Goal: Information Seeking & Learning: Learn about a topic

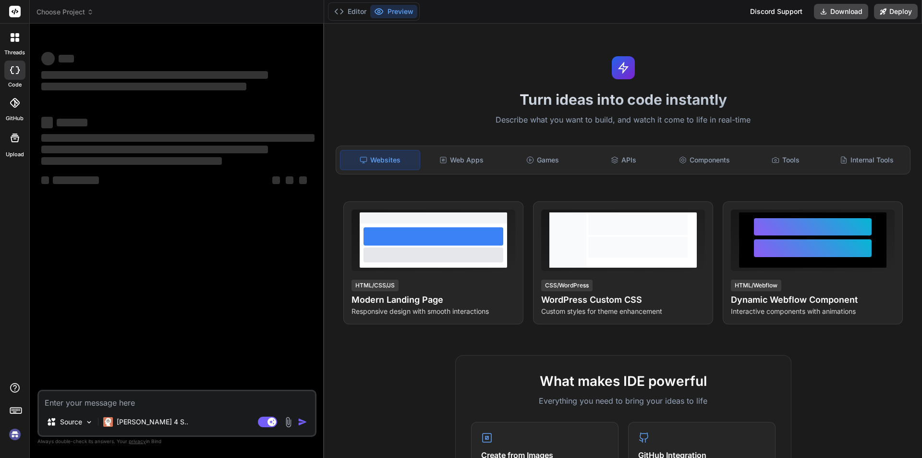
drag, startPoint x: 68, startPoint y: 402, endPoint x: 55, endPoint y: 402, distance: 13.0
click at [68, 402] on textarea at bounding box center [177, 399] width 276 height 17
click at [13, 436] on img at bounding box center [15, 434] width 16 height 16
type textarea "x"
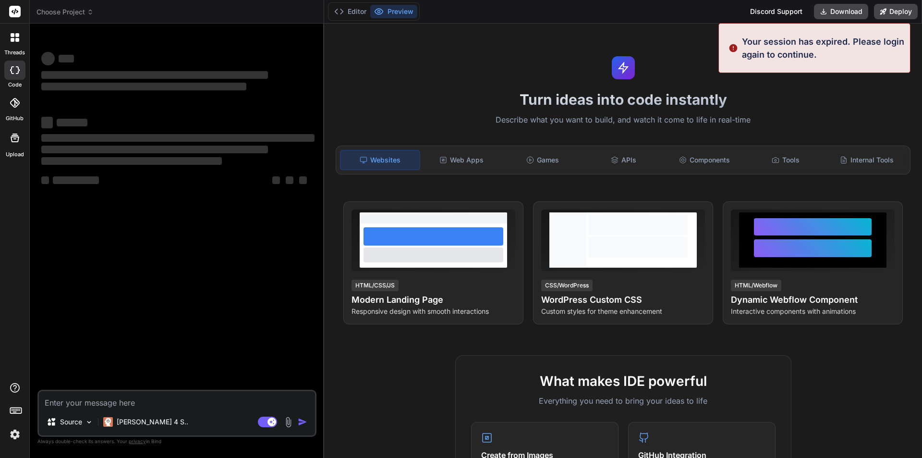
click at [60, 399] on textarea at bounding box center [177, 399] width 276 height 17
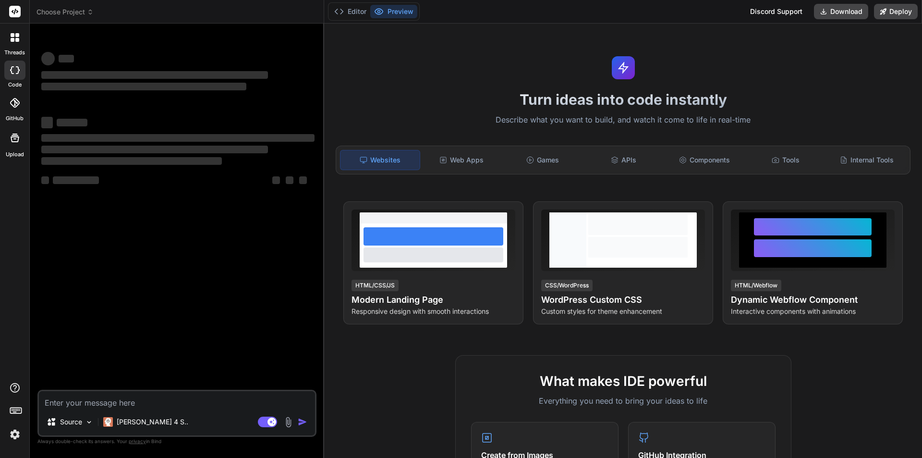
type textarea "h"
type textarea "x"
type textarea "hi"
type textarea "x"
click at [58, 396] on textarea "hi" at bounding box center [177, 399] width 276 height 17
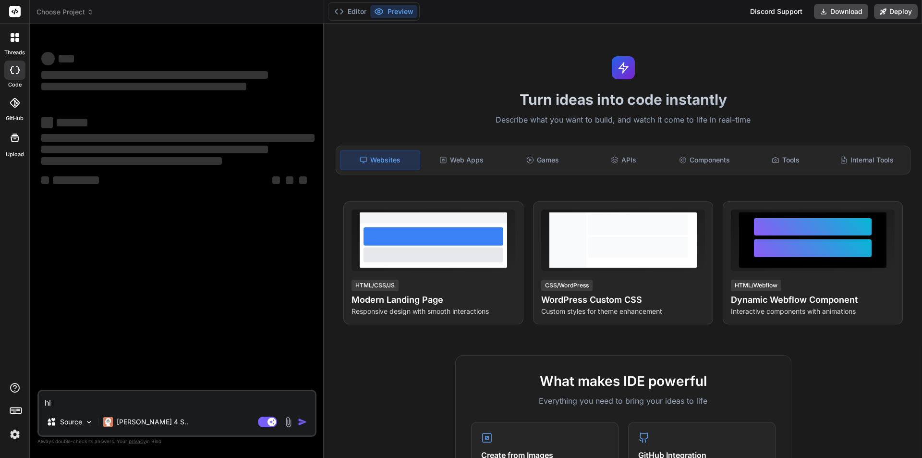
type textarea "hi"
click at [7, 399] on div "threads code GitHub Upload Choose Project Created with Pixso. Bind AI Web Searc…" at bounding box center [461, 229] width 922 height 458
click at [76, 405] on textarea "hi" at bounding box center [177, 399] width 276 height 17
click at [76, 401] on textarea "hi" at bounding box center [177, 399] width 276 height 17
click at [84, 400] on textarea "hi" at bounding box center [177, 399] width 276 height 17
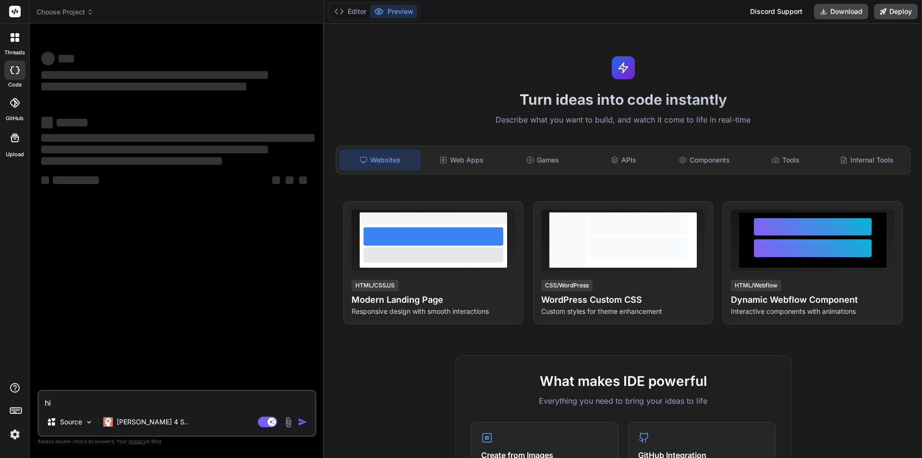
click at [15, 437] on img at bounding box center [15, 434] width 16 height 16
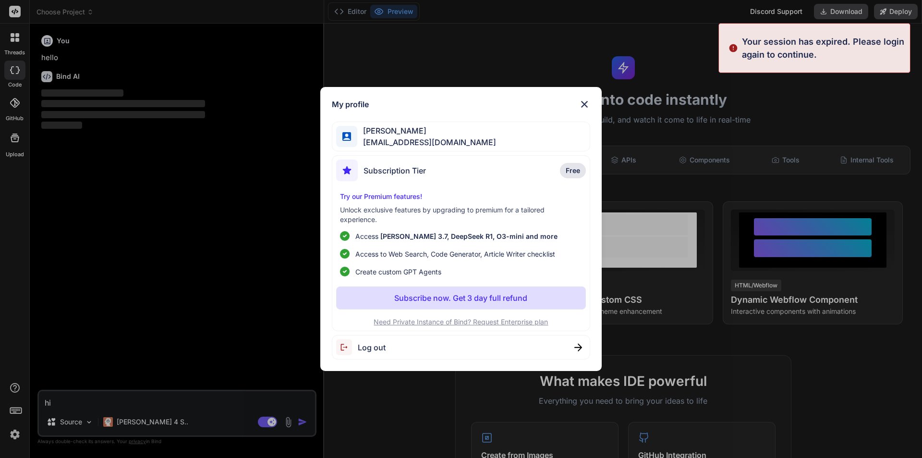
type textarea "x"
click at [44, 172] on div "My profile Ali khan asif04@yopmail.com Subscription Tier Free Try our Premium f…" at bounding box center [461, 229] width 922 height 458
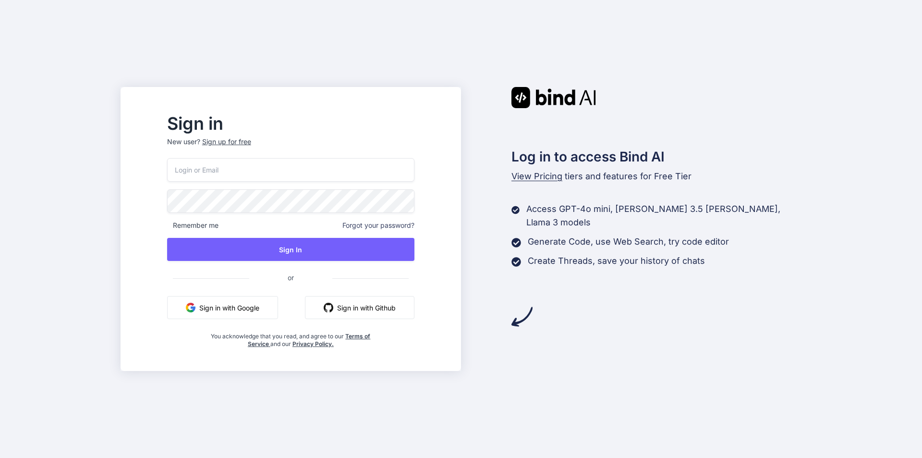
drag, startPoint x: 231, startPoint y: 181, endPoint x: 228, endPoint y: 171, distance: 10.5
click at [231, 180] on input "email" at bounding box center [290, 170] width 247 height 24
type input "asif04@yopmail.com"
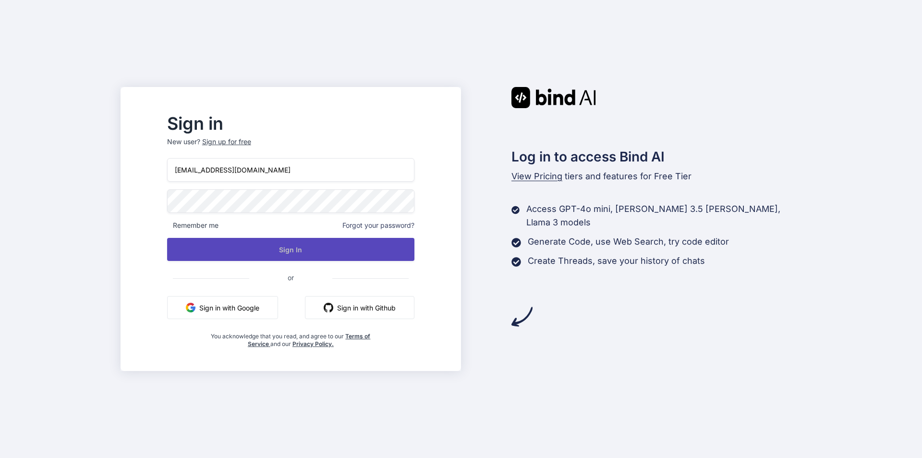
click at [297, 258] on button "Sign In" at bounding box center [290, 249] width 247 height 23
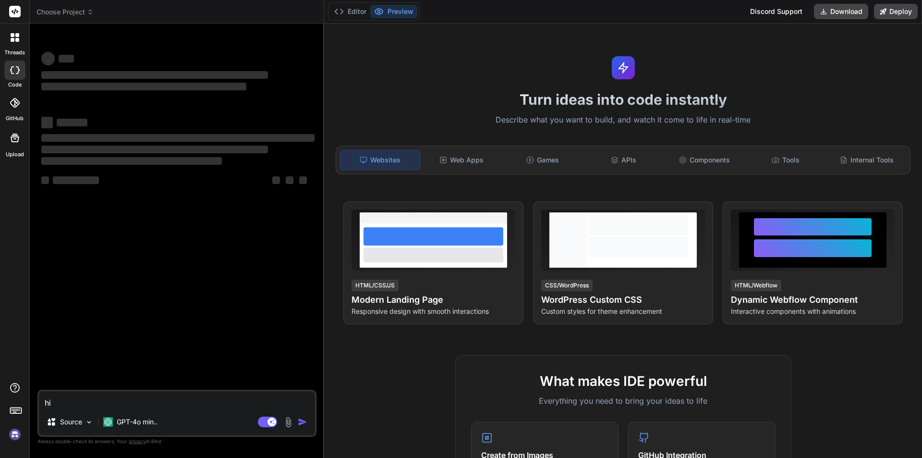
type textarea "x"
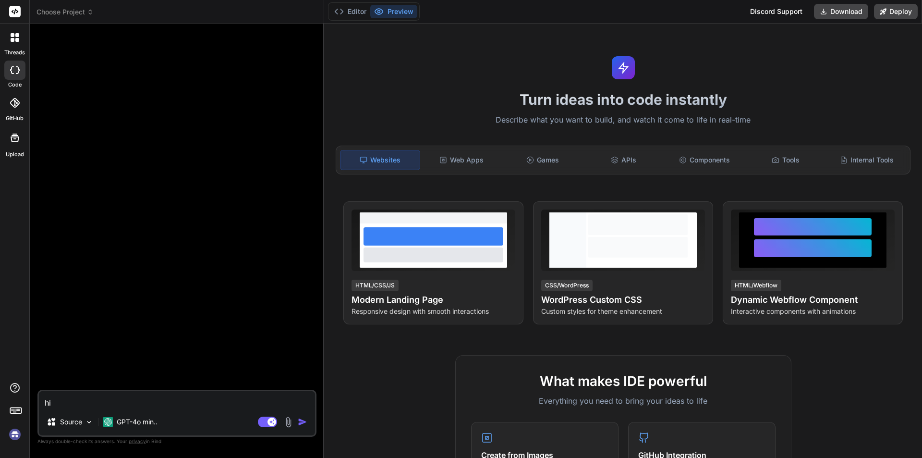
drag, startPoint x: 72, startPoint y: 399, endPoint x: 35, endPoint y: 403, distance: 37.7
click at [35, 403] on div "Bind AI Web Search Created with Pixso. Code Generator hi Source GPT-4o min.. Ag…" at bounding box center [177, 241] width 295 height 434
type textarea "x"
type textarea "H"
type textarea "x"
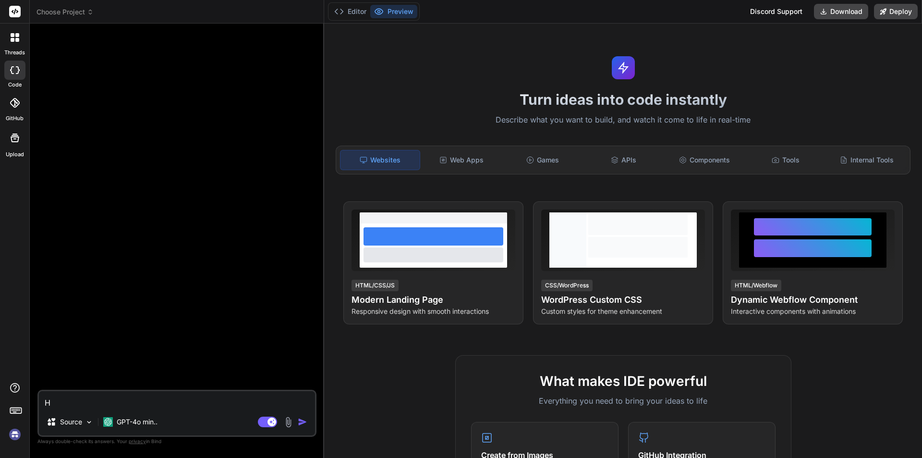
type textarea "Hi"
type textarea "x"
type textarea "Hi"
click at [302, 424] on img "button" at bounding box center [303, 422] width 10 height 10
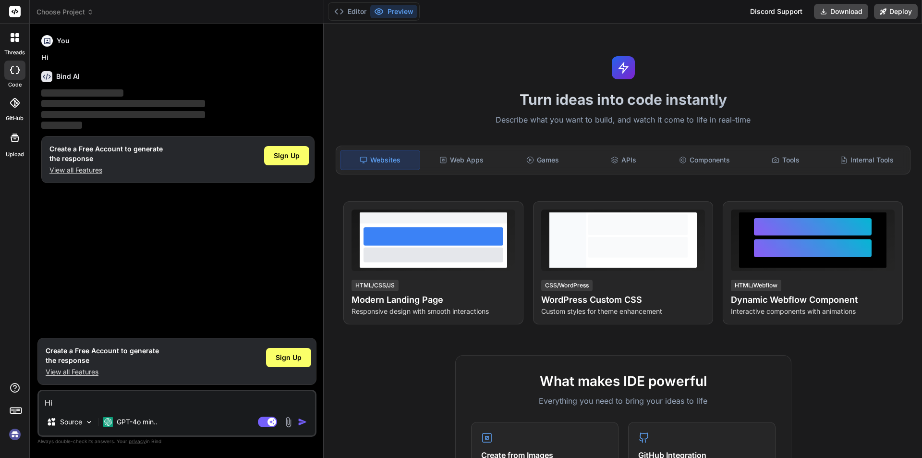
click at [88, 402] on textarea "Hi" at bounding box center [177, 399] width 276 height 17
click at [10, 432] on img at bounding box center [15, 434] width 16 height 16
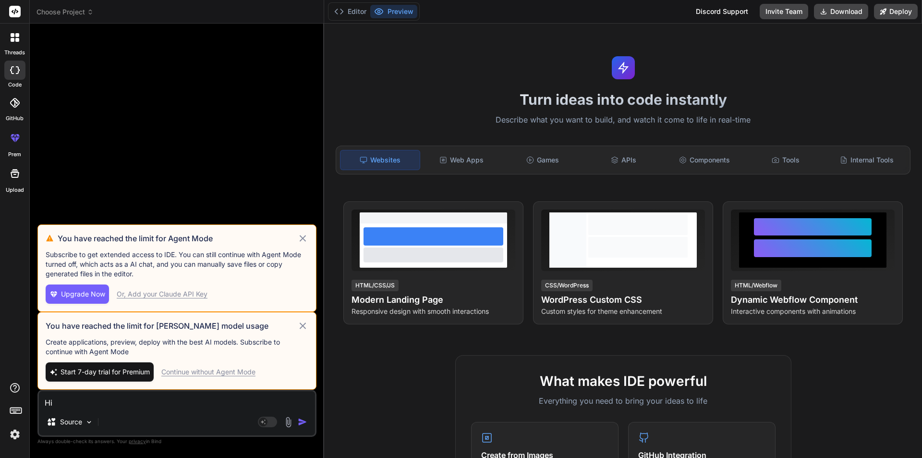
click at [98, 399] on textarea "Hi" at bounding box center [177, 399] width 276 height 17
click at [209, 375] on div "Continue without Agent Mode" at bounding box center [208, 372] width 94 height 10
type textarea "x"
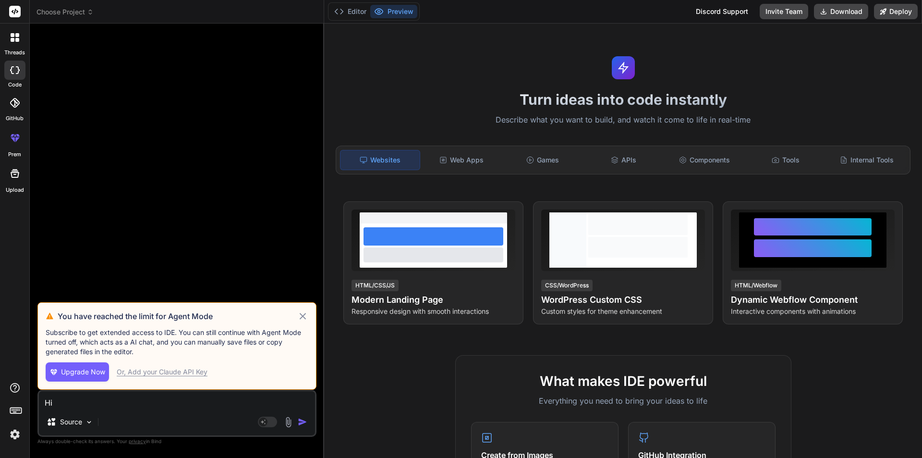
click at [81, 403] on textarea "Hi" at bounding box center [177, 399] width 276 height 17
type textarea "h"
type textarea "x"
type textarea "hi"
type textarea "x"
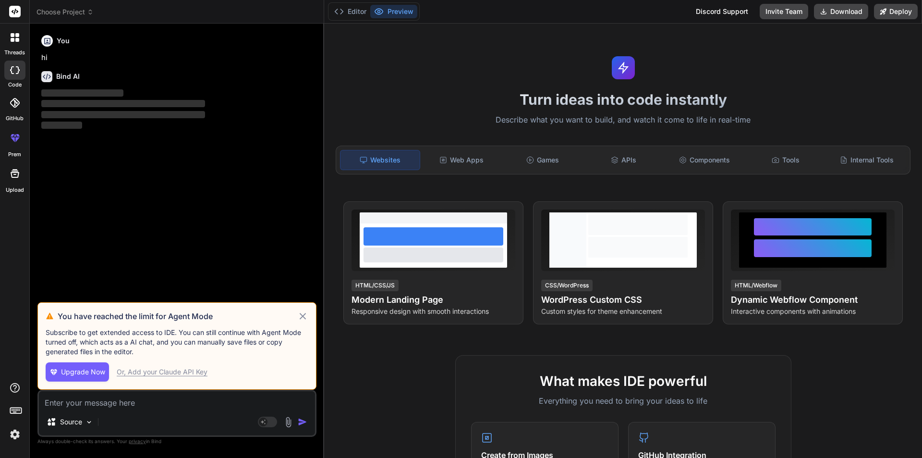
click at [305, 318] on icon at bounding box center [303, 316] width 6 height 6
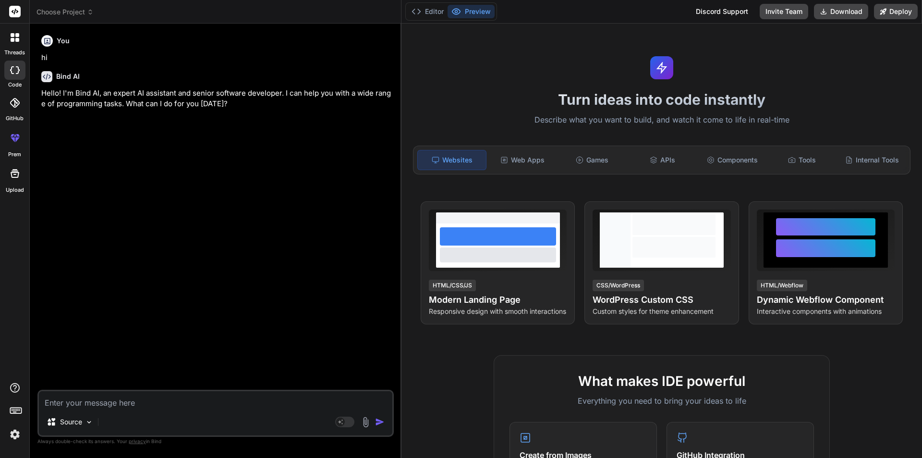
type textarea "x"
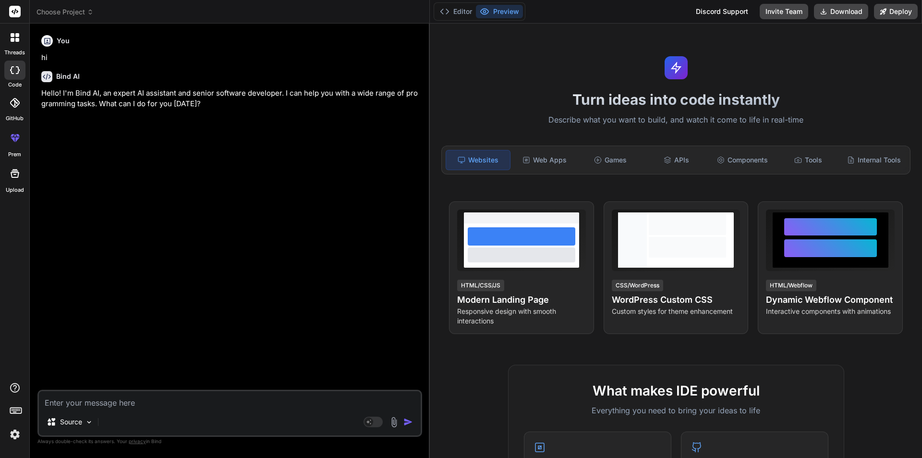
drag, startPoint x: 323, startPoint y: 211, endPoint x: 414, endPoint y: 208, distance: 90.4
click at [414, 208] on div "Bind AI Web Search Created with Pixso. Code Generator You hi Bind AI Hello! I'm…" at bounding box center [230, 241] width 400 height 434
click at [169, 393] on textarea at bounding box center [230, 399] width 382 height 17
paste textarea "Where can you find the GitHub Copilot extension in [GEOGRAPHIC_DATA] Code? a. T…"
type textarea "Where can you find the GitHub Copilot extension in [GEOGRAPHIC_DATA] Code? a. T…"
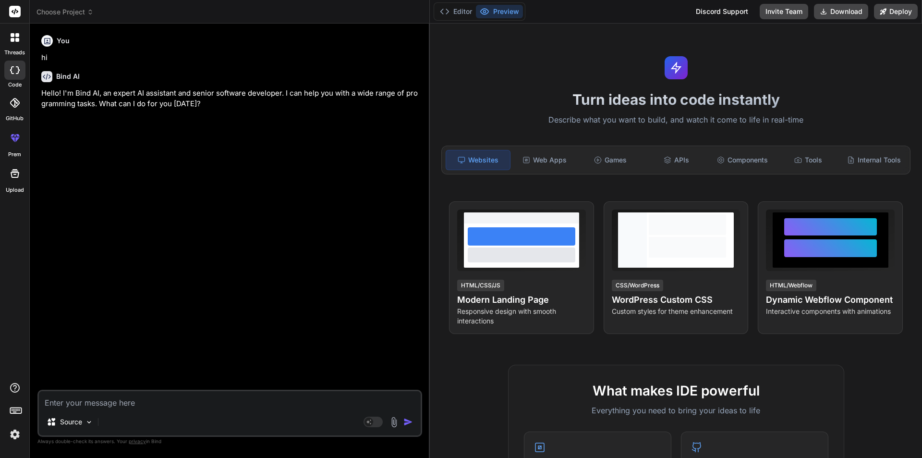
type textarea "x"
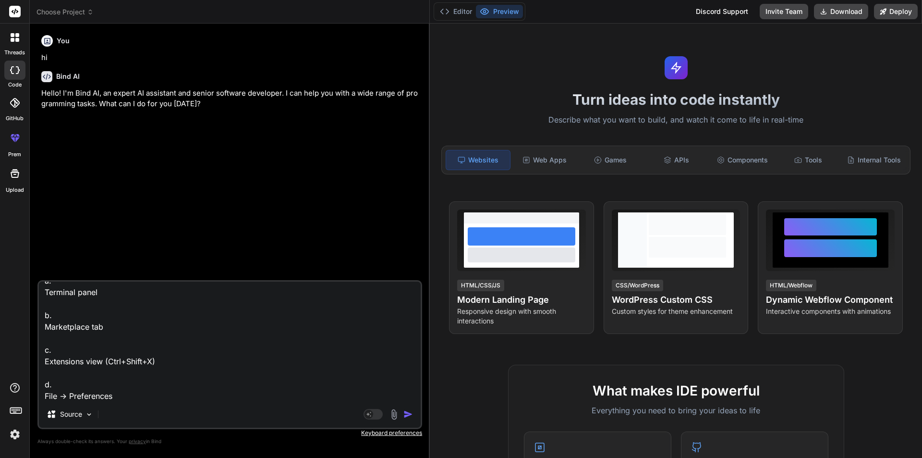
type textarea "Where can you find the GitHub Copilot extension in [GEOGRAPHIC_DATA] Code? a. T…"
click at [407, 416] on img "button" at bounding box center [409, 414] width 10 height 10
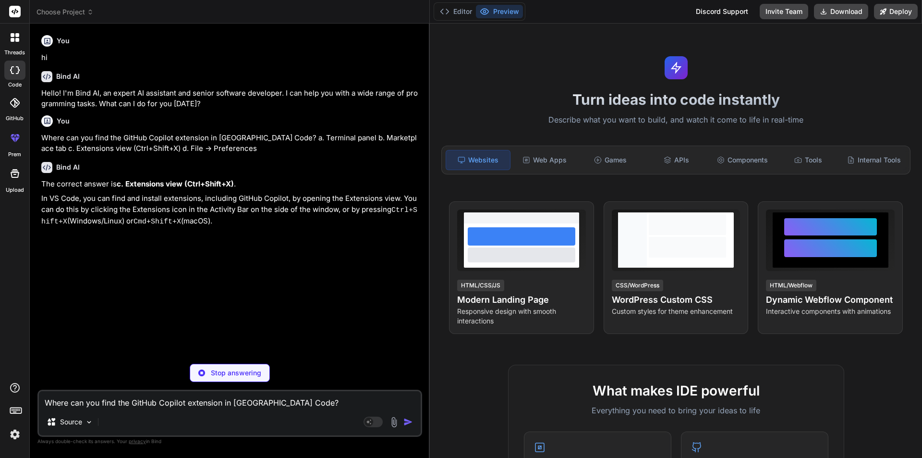
type textarea "x"
click at [130, 396] on textarea "Where can you find the GitHub Copilot extension in [GEOGRAPHIC_DATA] Code? a. T…" at bounding box center [230, 399] width 382 height 17
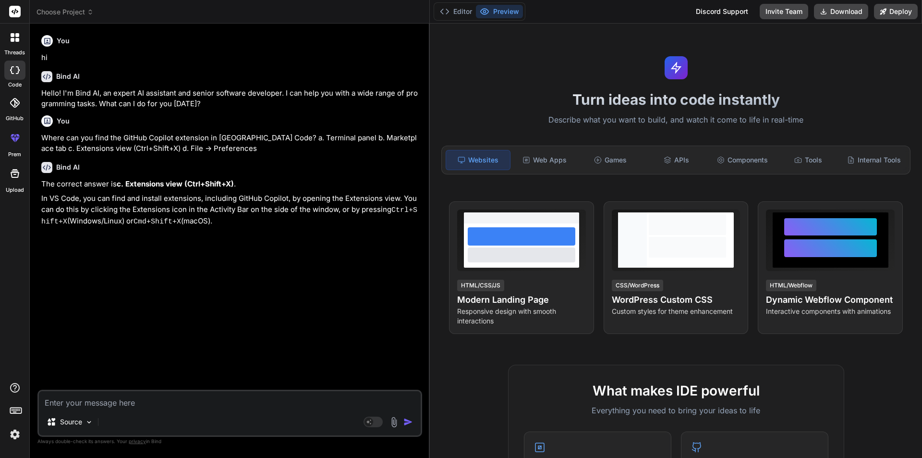
paste textarea "What is required to use GitHub Copilot after installation? a. An active GitHub …"
type textarea "What is required to use GitHub Copilot after installation? a. An active GitHub …"
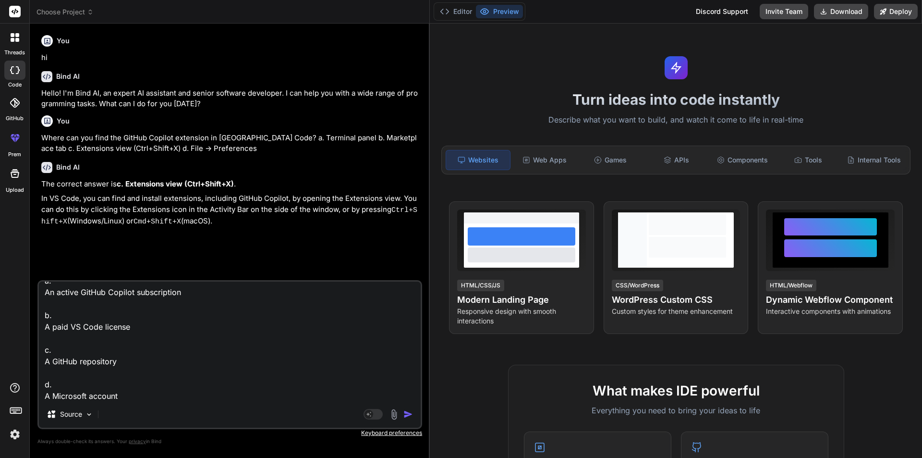
type textarea "x"
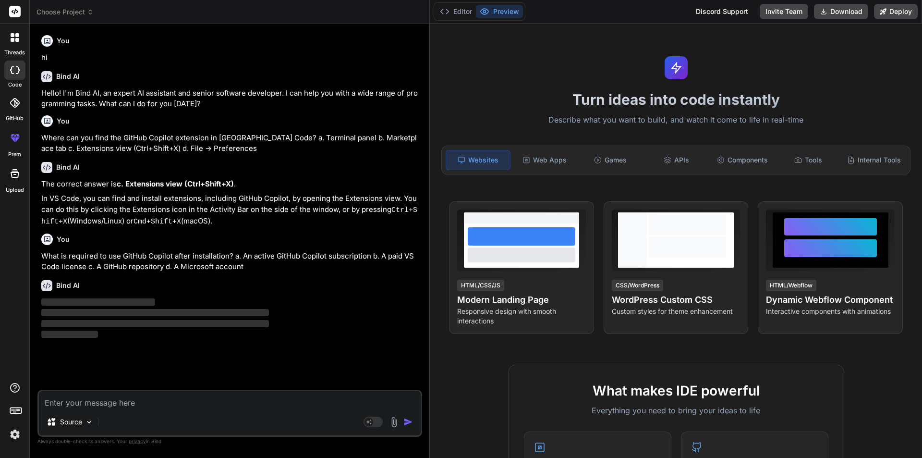
type textarea "x"
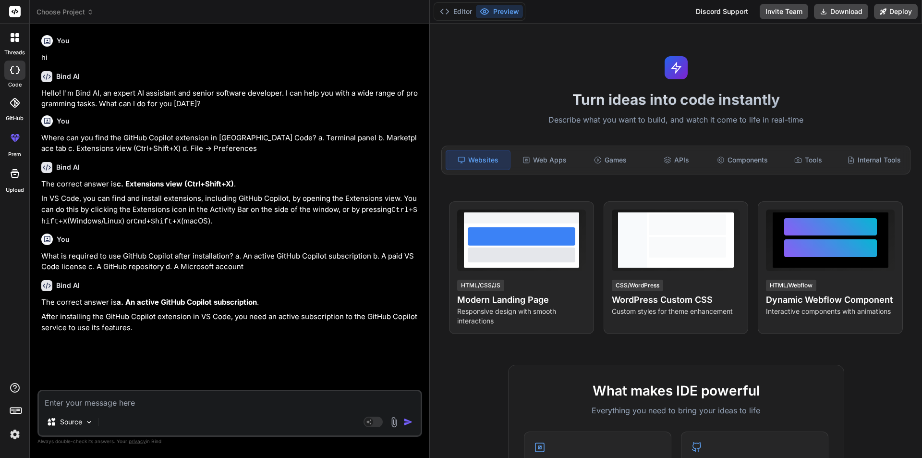
click at [61, 403] on textarea at bounding box center [230, 399] width 382 height 17
paste textarea "How can you verify that Copilot is installed and active? a. The Copilot icon in…"
type textarea "How can you verify that Copilot is installed and active? a. The Copilot icon in…"
type textarea "x"
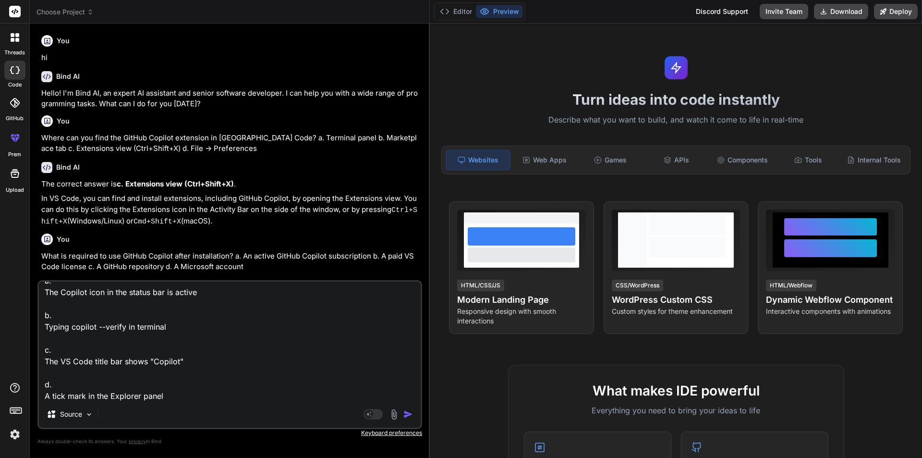
type textarea "How can you verify that Copilot is installed and active? a. The Copilot icon in…"
click at [405, 412] on img "button" at bounding box center [409, 414] width 10 height 10
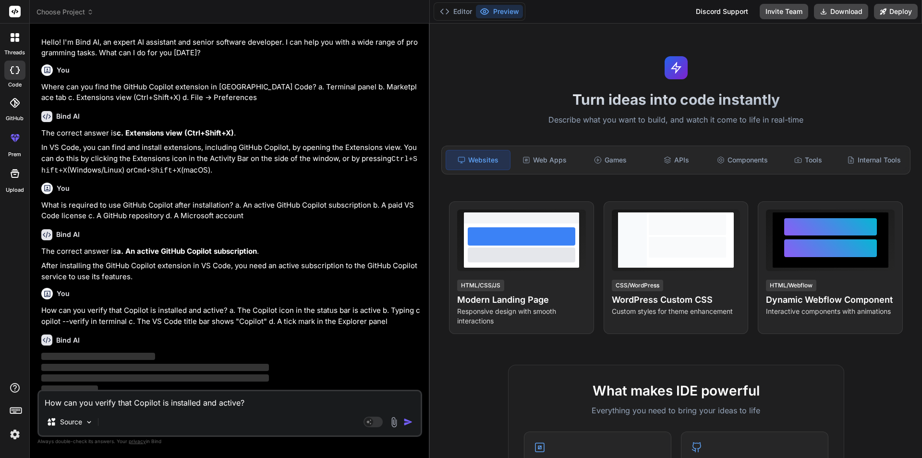
scroll to position [54, 0]
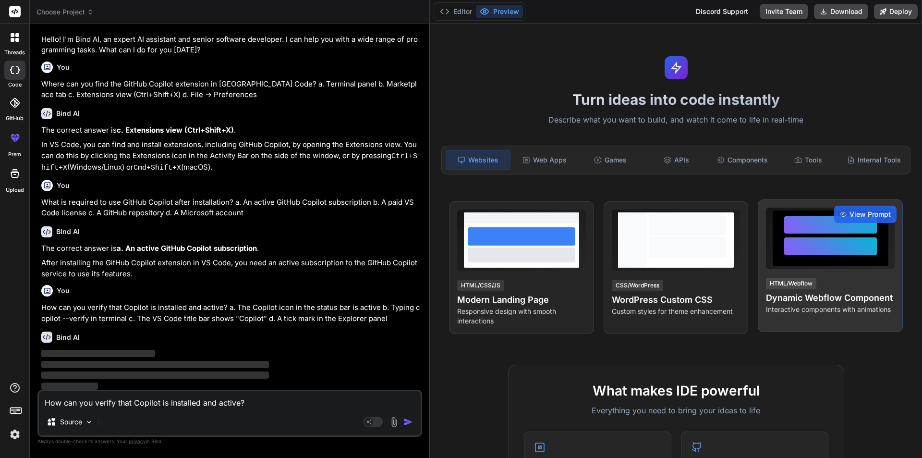
type textarea "x"
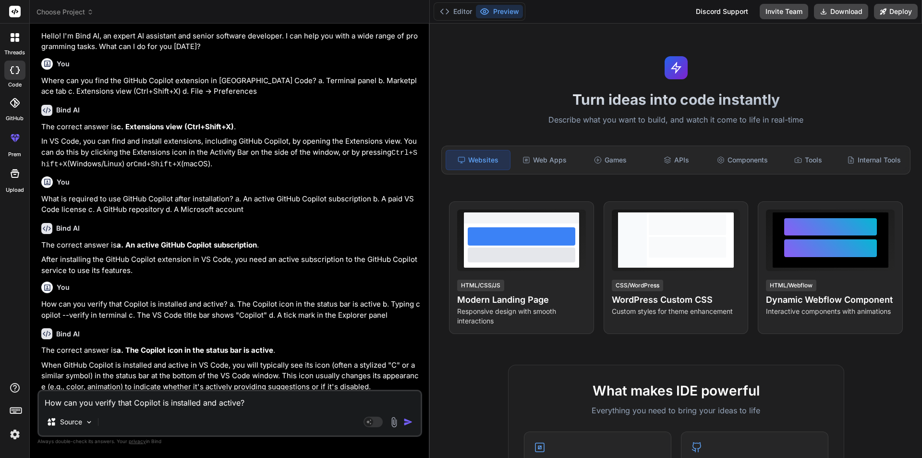
scroll to position [60, 0]
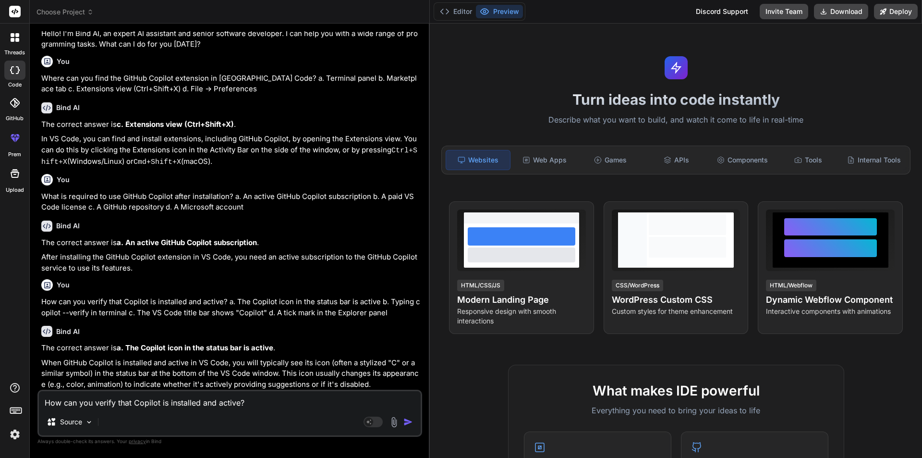
click at [130, 409] on div "How can you verify that Copilot is installed and active? a. The Copilot icon in…" at bounding box center [229, 413] width 385 height 47
click at [130, 404] on textarea "How can you verify that Copilot is installed and active? a. The Copilot icon in…" at bounding box center [230, 399] width 382 height 17
paste textarea "How do you accept an inline suggestion from Copilot? a. Ctrl+Tab b. Ctrl+Enter …"
type textarea "How do you accept an inline suggestion from Copilot? a. Ctrl+Tab b. Ctrl+Enter …"
type textarea "x"
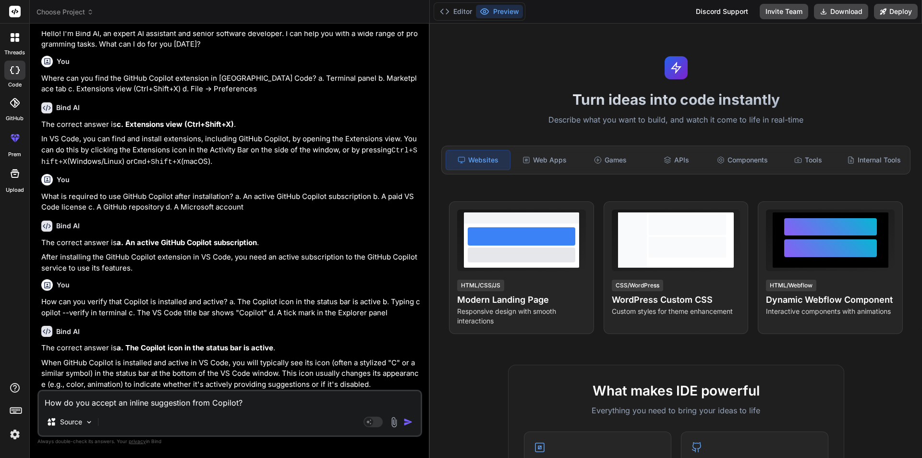
scroll to position [36, 0]
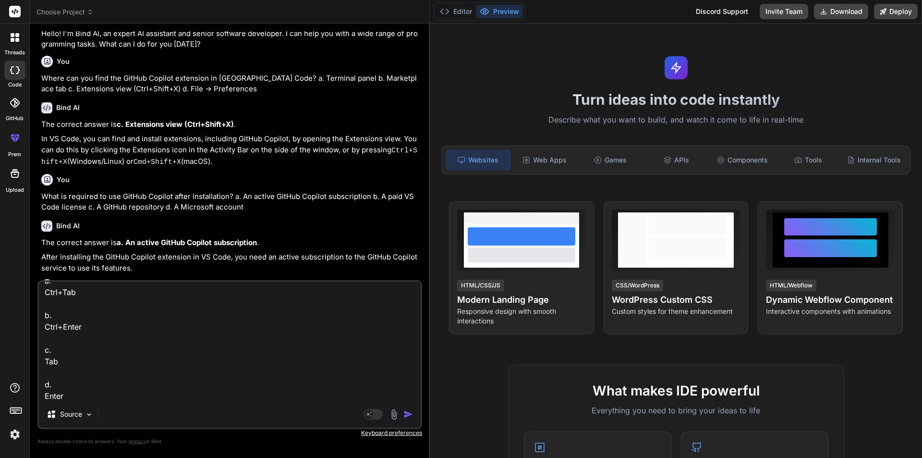
type textarea "How do you accept an inline suggestion from Copilot? a. Ctrl+Tab b. Ctrl+Enter …"
click at [404, 413] on img "button" at bounding box center [409, 414] width 10 height 10
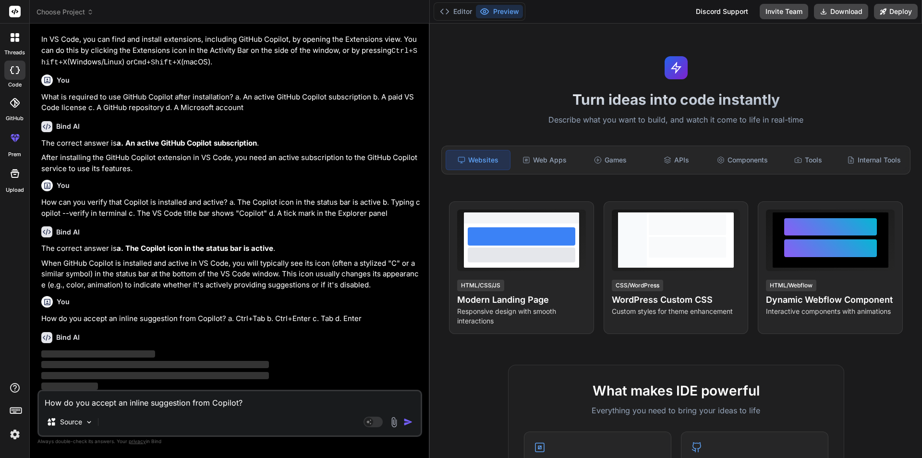
scroll to position [160, 0]
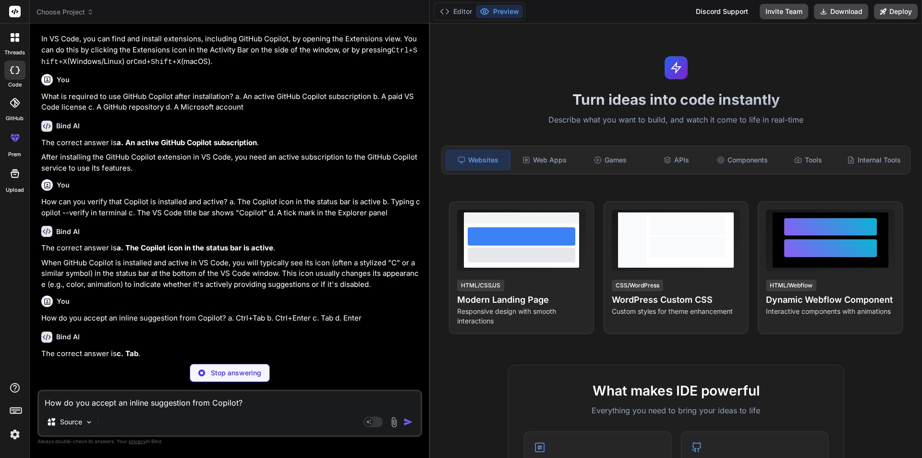
type textarea "x"
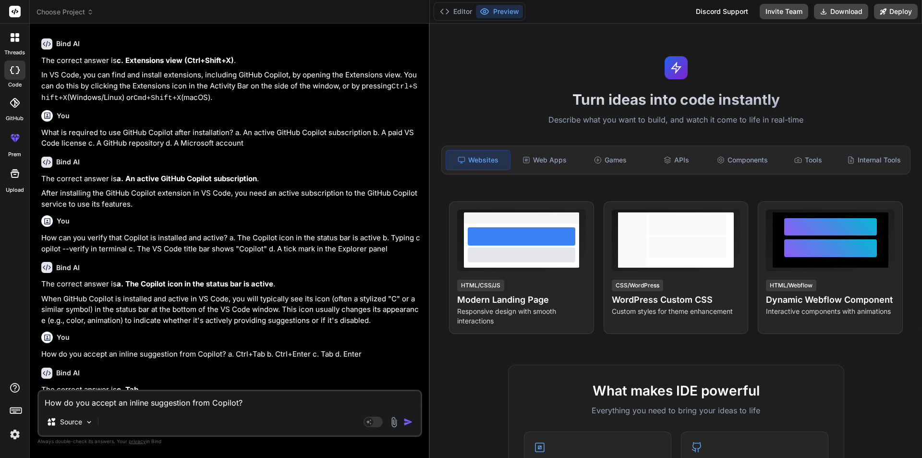
scroll to position [154, 0]
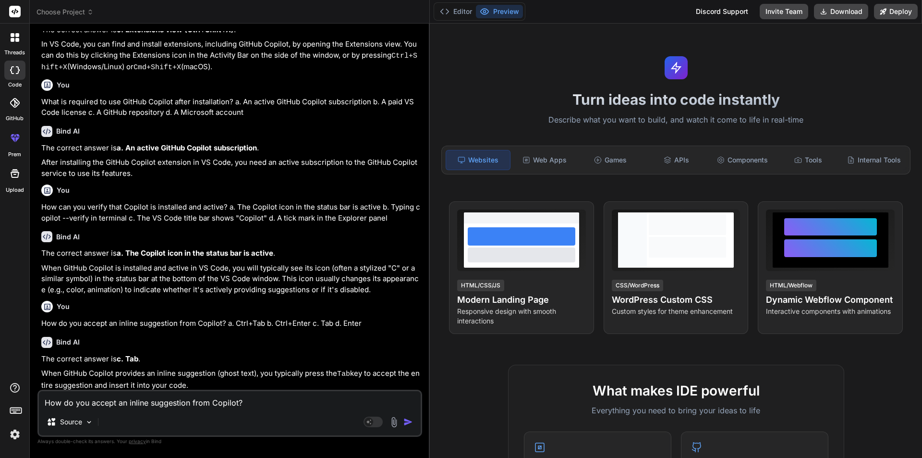
click at [212, 397] on textarea "How do you accept an inline suggestion from Copilot? a. Ctrl+Tab b. Ctrl+Enter …" at bounding box center [230, 399] width 382 height 17
paste textarea "Which shortcut opens Copilot Chat panel? a. Ctrl+Shift+I b. Ctrl+Shift+P c. Ctr…"
type textarea "Which shortcut opens Copilot Chat panel? a. Ctrl+Shift+I b. Ctrl+Shift+P c. Ctr…"
type textarea "x"
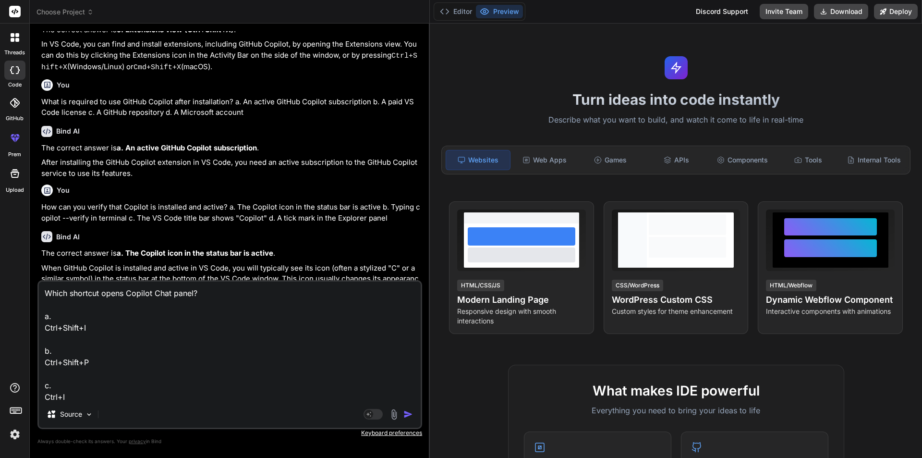
scroll to position [36, 0]
type textarea "Which shortcut opens Copilot Chat panel? a. Ctrl+Shift+I b. Ctrl+Shift+P c. Ctr…"
click at [407, 414] on img "button" at bounding box center [409, 414] width 10 height 10
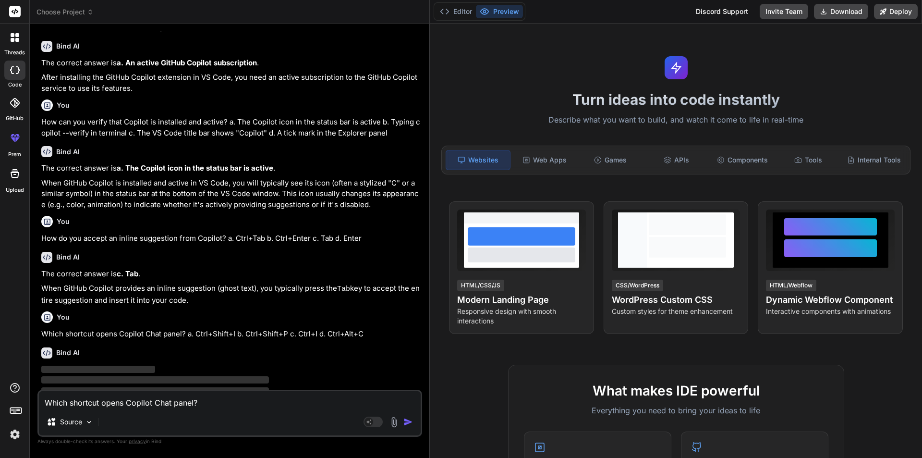
scroll to position [254, 0]
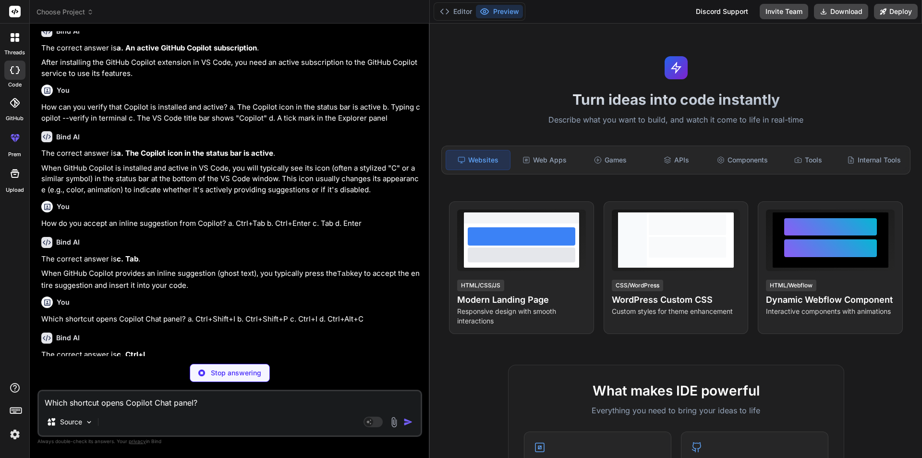
type textarea "x"
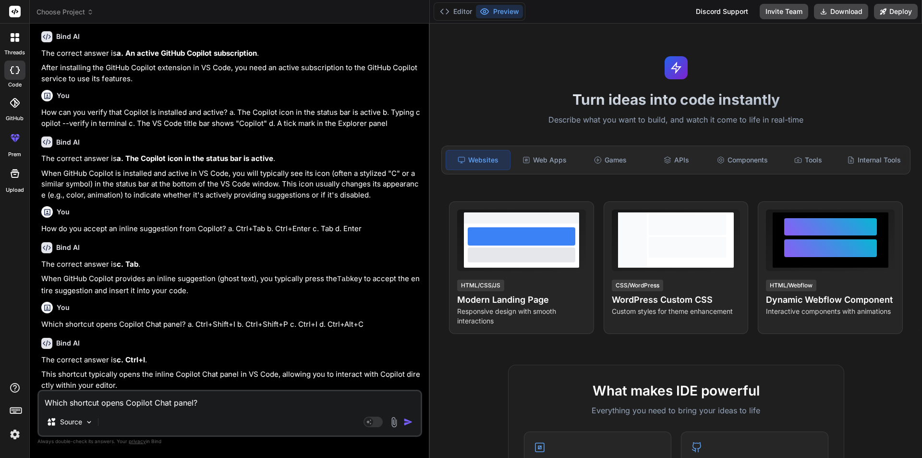
click at [280, 393] on textarea "Which shortcut opens Copilot Chat panel? a. Ctrl+Shift+I b. Ctrl+Shift+P c. Ctr…" at bounding box center [230, 399] width 382 height 17
paste textarea "Which key dismisses a Copilot suggestion? a. F1 b. Shift c. Backspace d. Esc"
type textarea "Which key dismisses a Copilot suggestion? a. F1 b. Shift c. Backspace d. Esc"
type textarea "x"
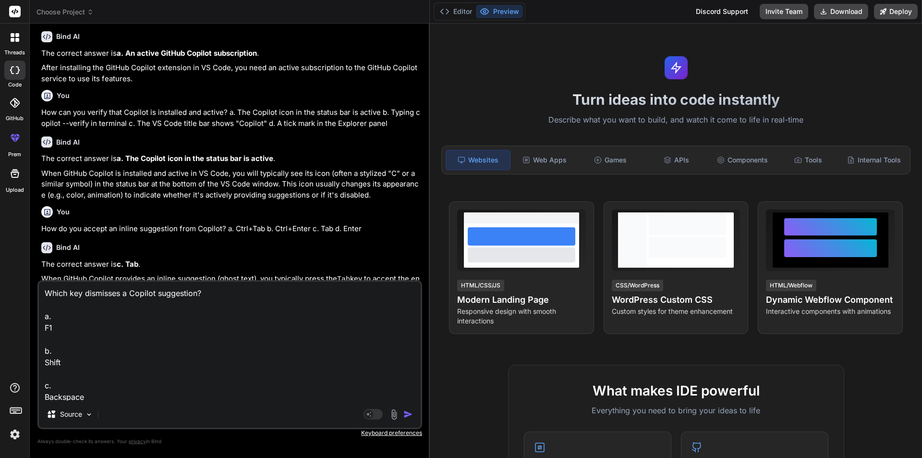
scroll to position [254, 0]
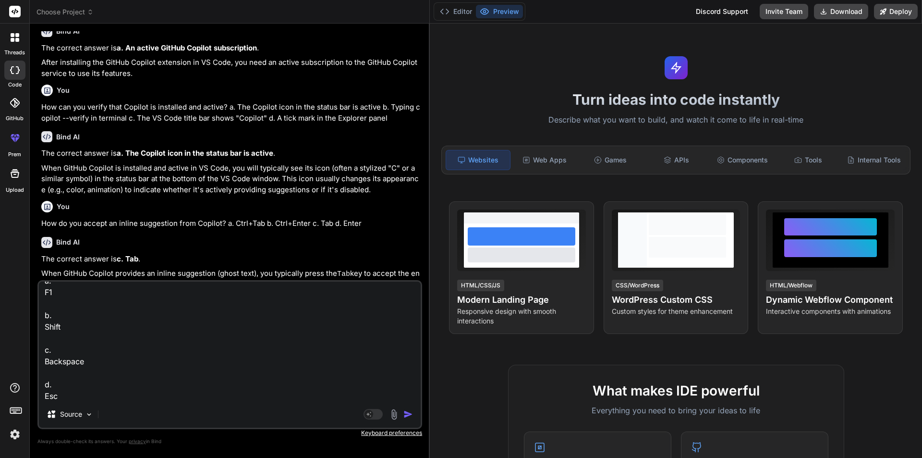
type textarea "Which key dismisses a Copilot suggestion? a. F1 b. Shift c. Backspace d. Esc"
click at [403, 416] on div "Agent Mode. When this toggle is activated, AI automatically makes decisions, re…" at bounding box center [389, 414] width 55 height 12
click at [406, 414] on img "button" at bounding box center [409, 414] width 10 height 10
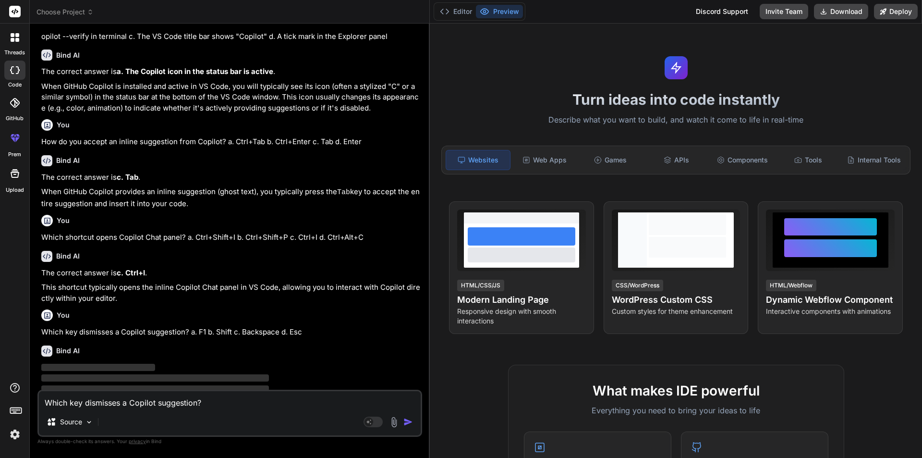
scroll to position [349, 0]
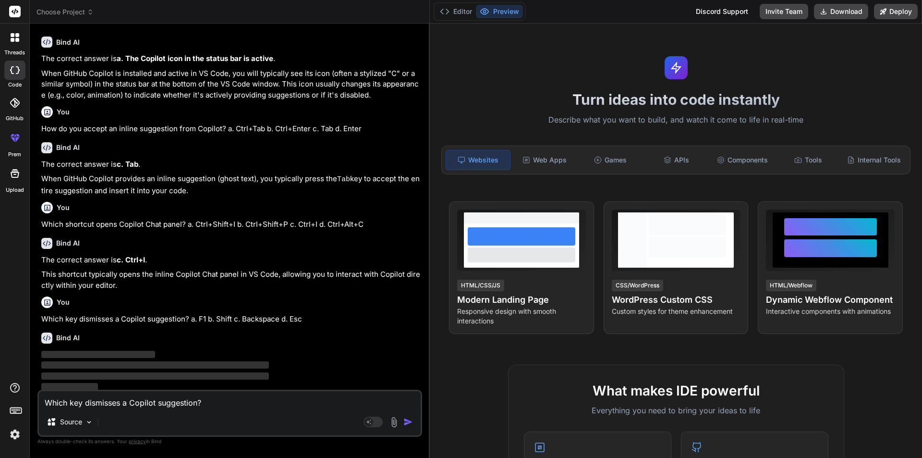
type textarea "x"
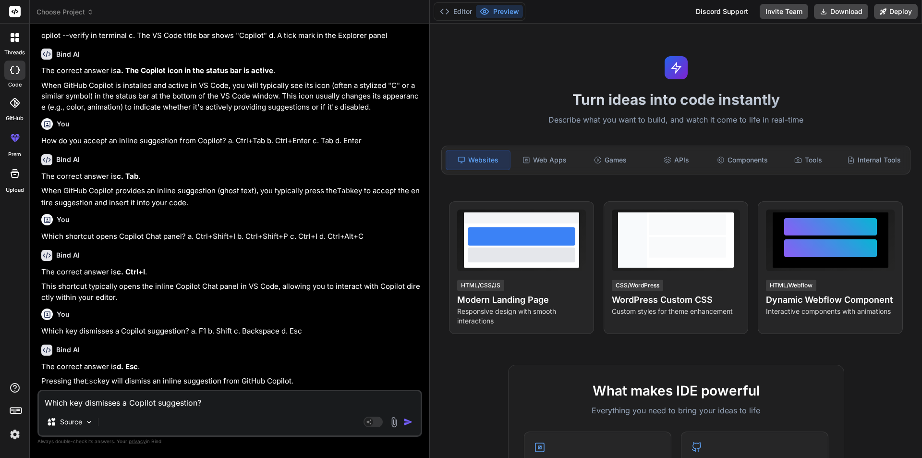
scroll to position [333, 0]
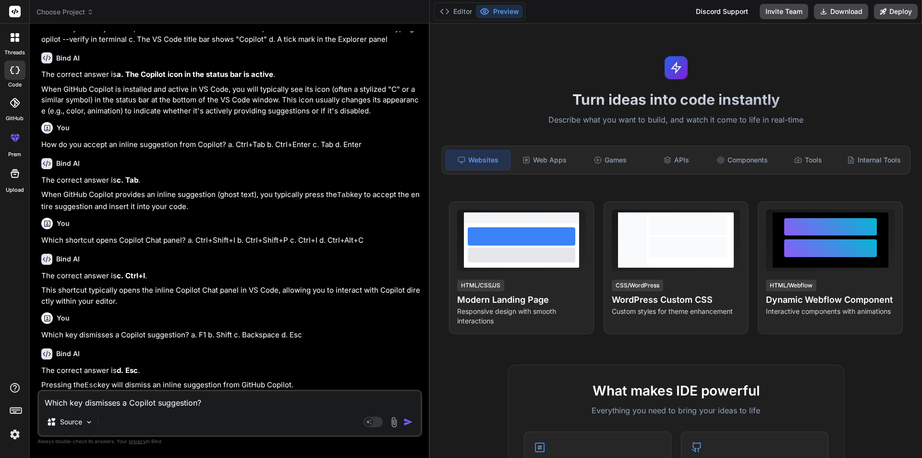
click at [204, 402] on textarea "Which key dismisses a Copilot suggestion? a. F1 b. Shift c. Backspace d. Esc" at bounding box center [230, 399] width 382 height 17
paste textarea "Which is a better prompt for generating a validation function? a. "Create a Jav…"
type textarea "Which is a better prompt for generating a validation function? a. "Create a Jav…"
type textarea "x"
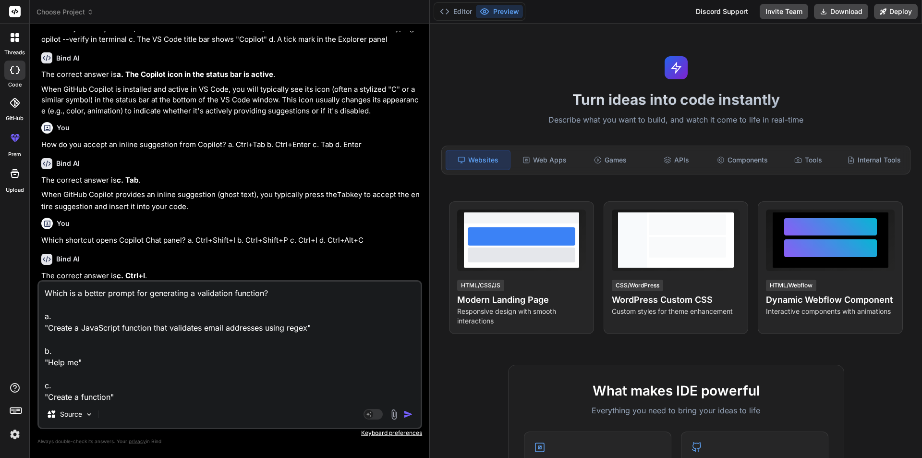
scroll to position [349, 0]
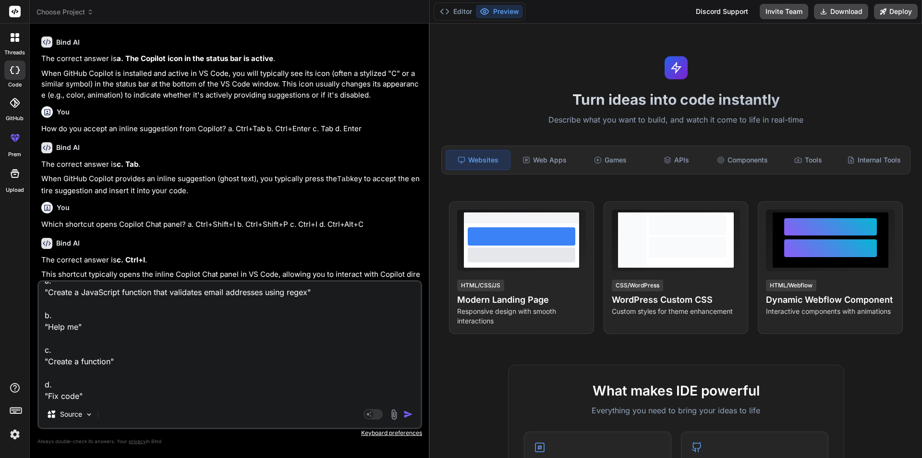
type textarea "Which is a better prompt for generating a validation function? a. "Create a Jav…"
click at [404, 413] on img "button" at bounding box center [409, 414] width 10 height 10
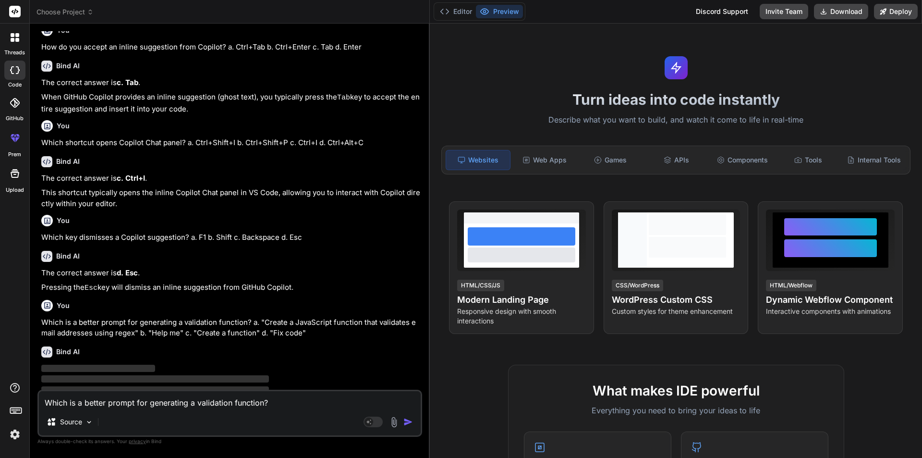
scroll to position [443, 0]
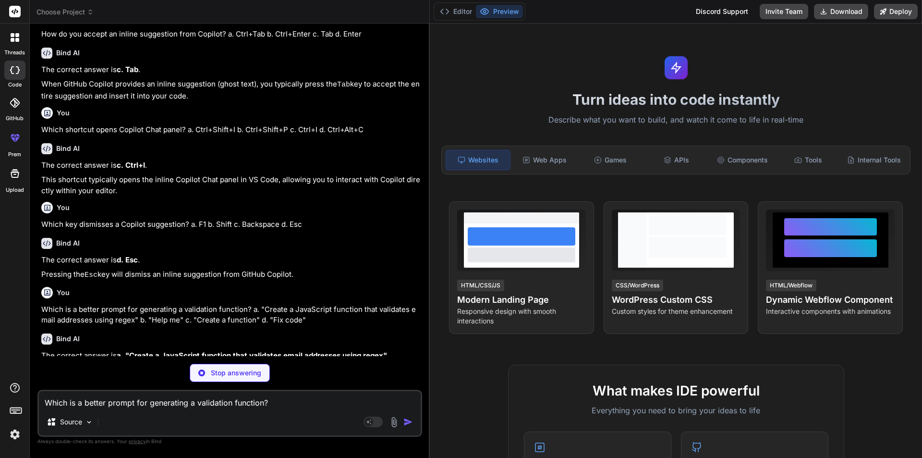
type textarea "x"
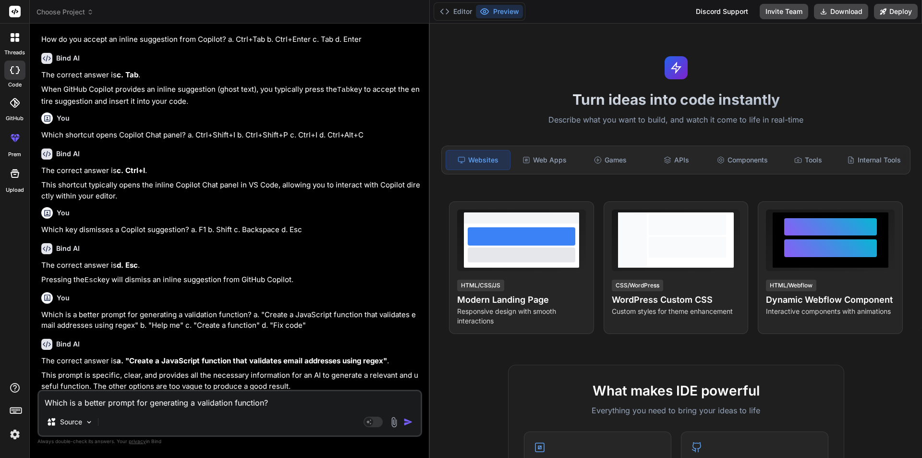
click at [180, 405] on textarea "Which is a better prompt for generating a validation function? a. "Create a Jav…" at bounding box center [230, 399] width 382 height 17
paste textarea "Comment-driven development with Copilot means: a. Using only block comments b. …"
type textarea "Comment-driven development with Copilot means: a. Using only block comments b. …"
type textarea "x"
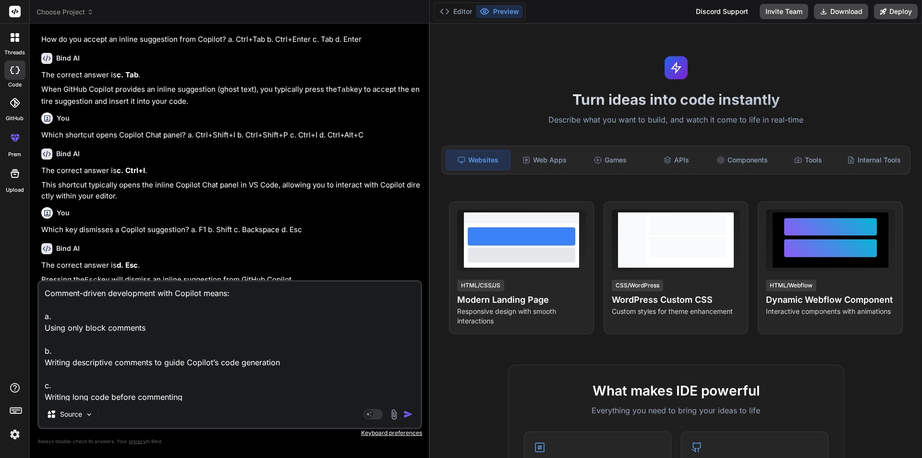
scroll to position [443, 0]
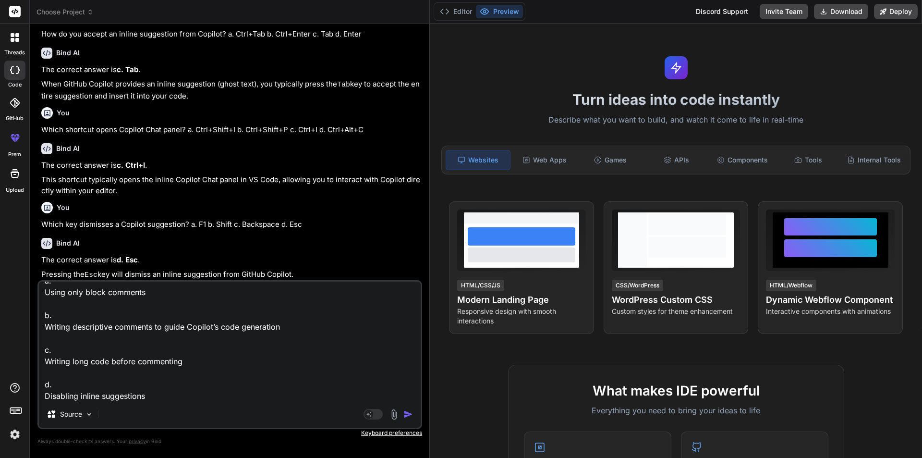
type textarea "Comment-driven development with Copilot means: a. Using only block comments b. …"
click at [406, 414] on img "button" at bounding box center [409, 414] width 10 height 10
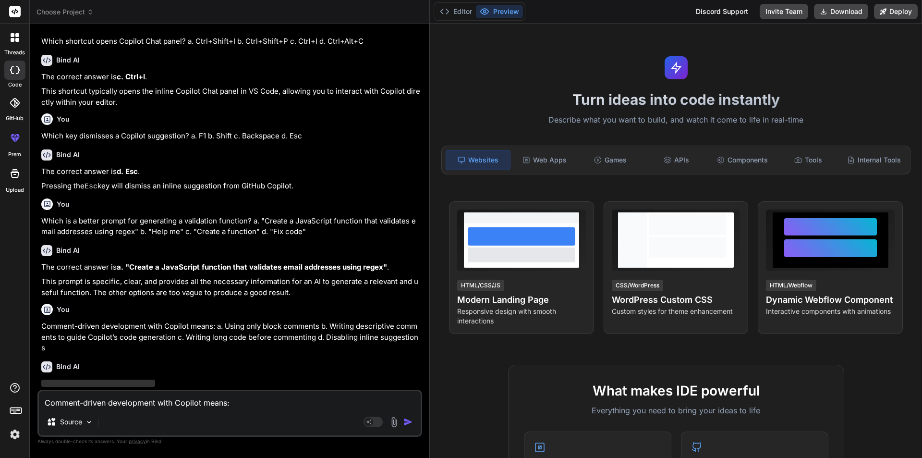
scroll to position [549, 0]
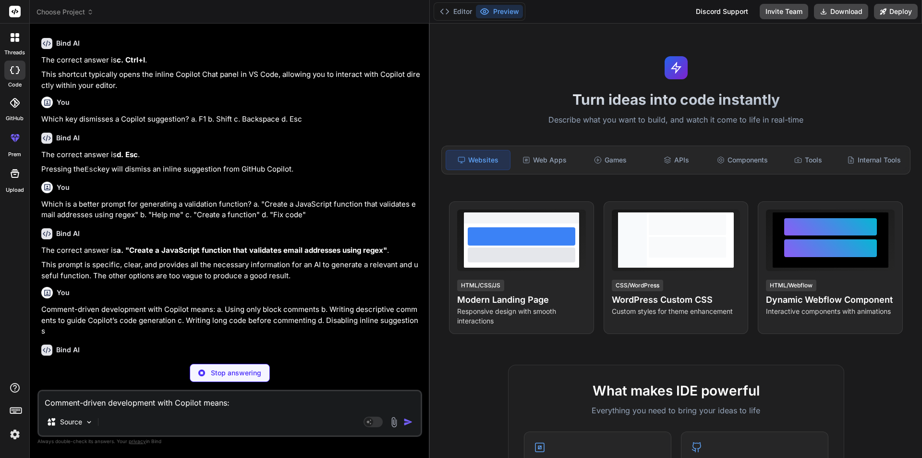
type textarea "x"
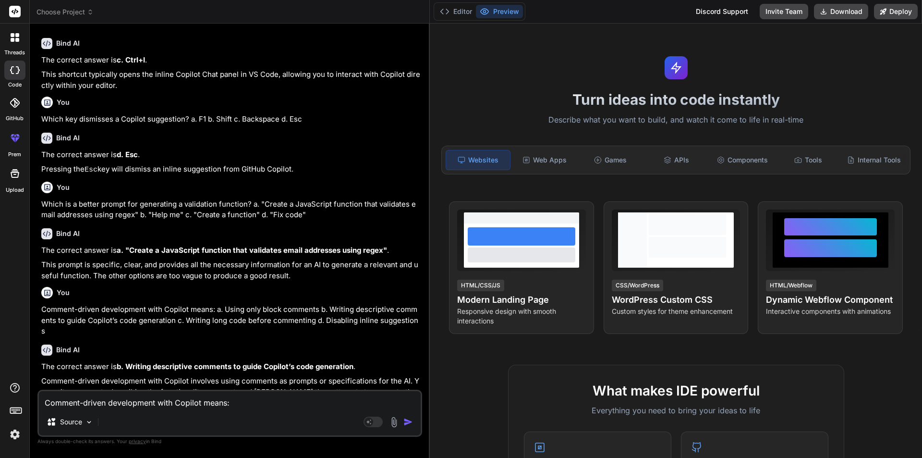
click at [289, 405] on textarea "Comment-driven development with Copilot means: a. Using only block comments b. …" at bounding box center [230, 399] width 382 height 17
paste textarea "Where can you enable/disable GitHub Copilot in VS Code? a. File → New Project b…"
type textarea "Where can you enable/disable GitHub Copilot in VS Code? a. File → New Project b…"
type textarea "x"
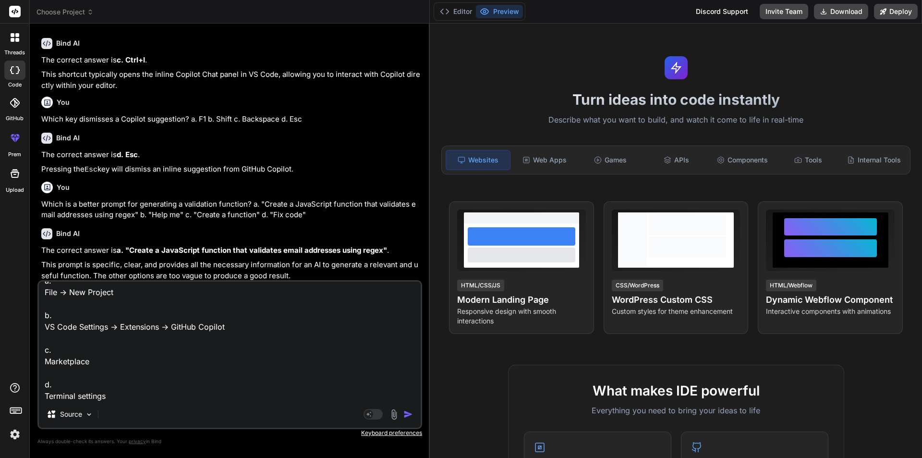
type textarea "Where can you enable/disable GitHub Copilot in VS Code? a. File → New Project b…"
click at [404, 414] on img "button" at bounding box center [409, 414] width 10 height 10
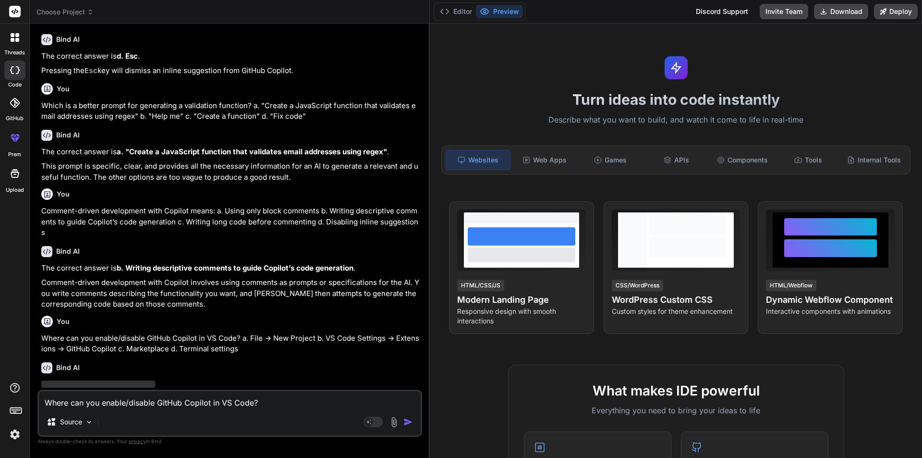
scroll to position [665, 0]
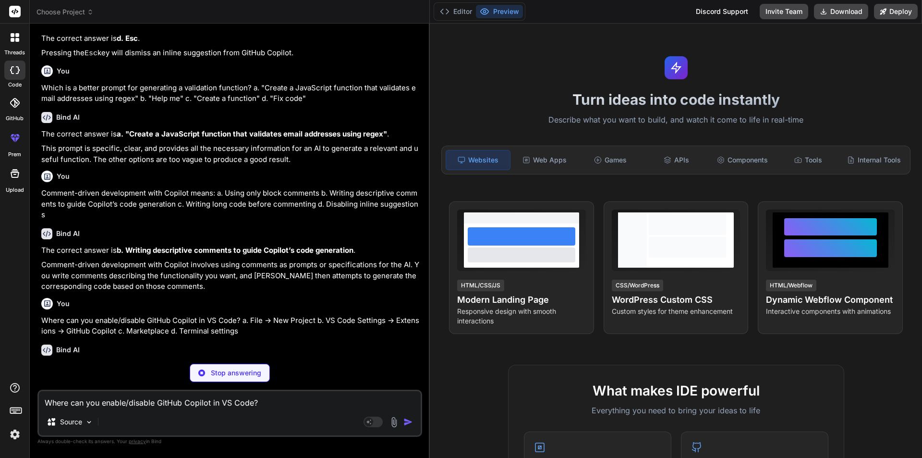
type textarea "x"
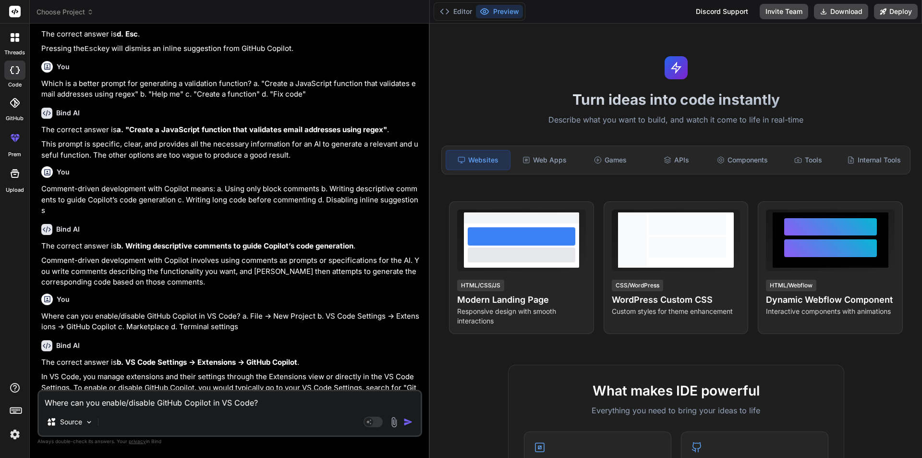
scroll to position [671, 0]
click at [219, 398] on textarea "Where can you enable/disable GitHub Copilot in VS Code? a. File → New Project b…" at bounding box center [230, 399] width 382 height 17
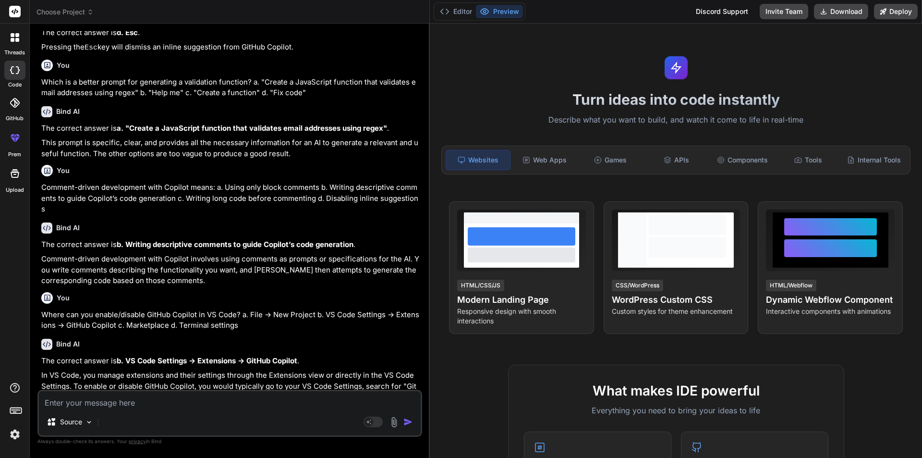
paste textarea "Which JSON file allows workspace-specific Copilot settings? a. workspace.json b…"
type textarea "Which JSON file allows workspace-specific Copilot settings? a. workspace.json b…"
type textarea "x"
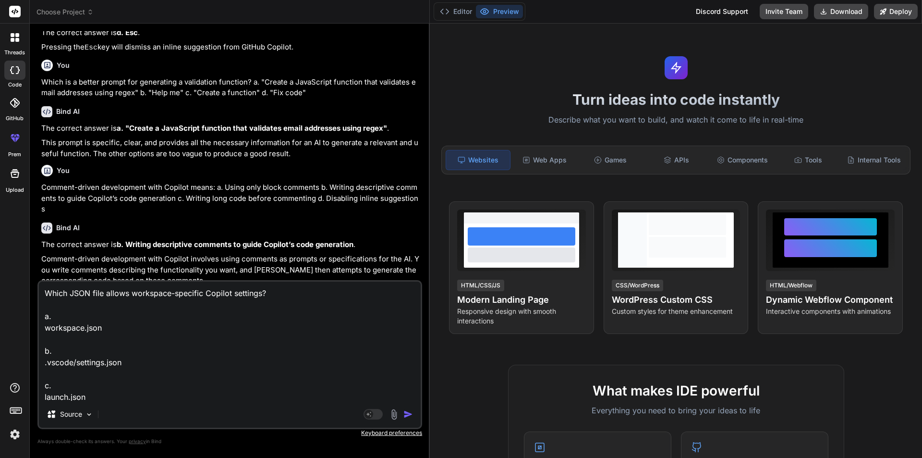
scroll to position [36, 0]
type textarea "Which JSON file allows workspace-specific Copilot settings? a. workspace.json b…"
click at [407, 413] on img "button" at bounding box center [409, 414] width 10 height 10
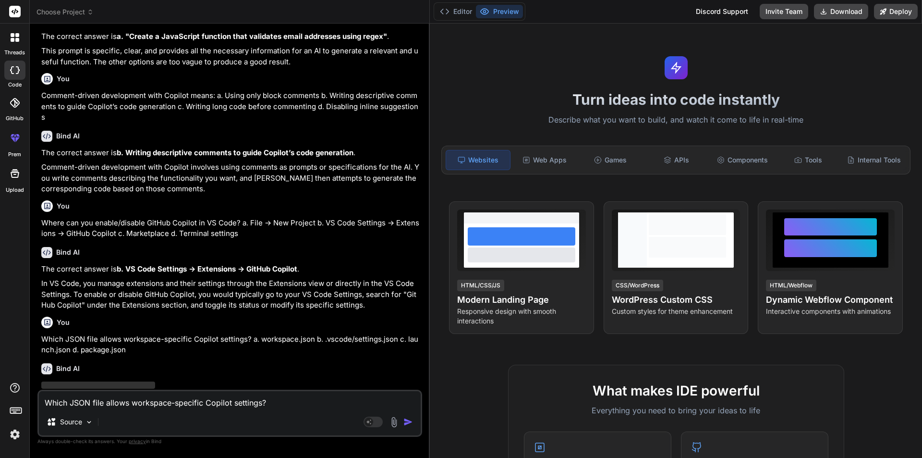
scroll to position [781, 0]
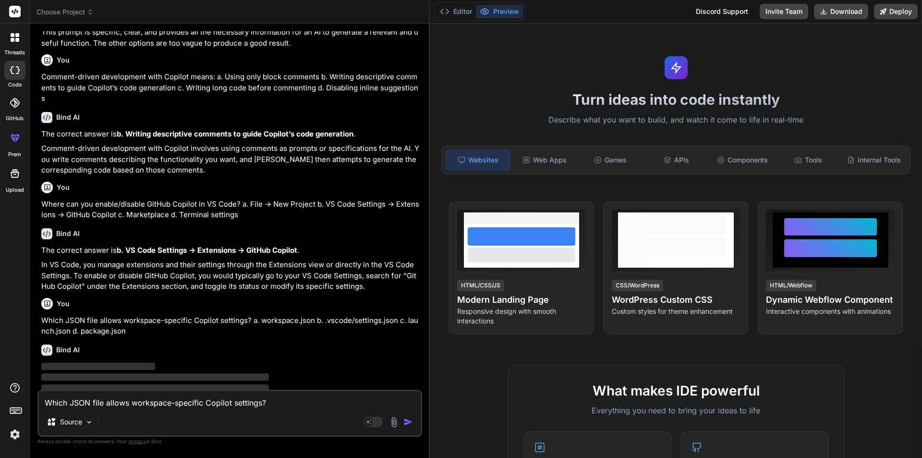
type textarea "x"
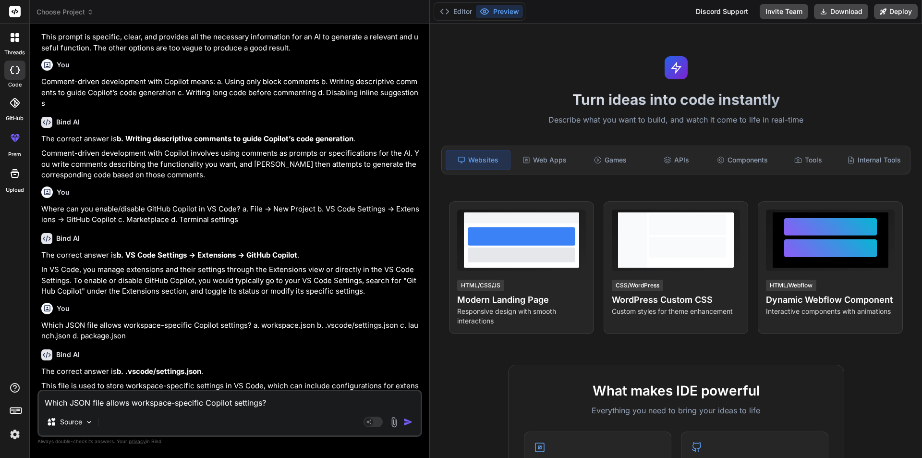
click at [252, 403] on textarea "Which JSON file allows workspace-specific Copilot settings? a. workspace.json b…" at bounding box center [230, 399] width 382 height 17
paste textarea "Which agent helps with VS Code features and extensions? a. @workspace b. @termi…"
type textarea "Which agent helps with VS Code features and extensions? a. @workspace b. @termi…"
type textarea "x"
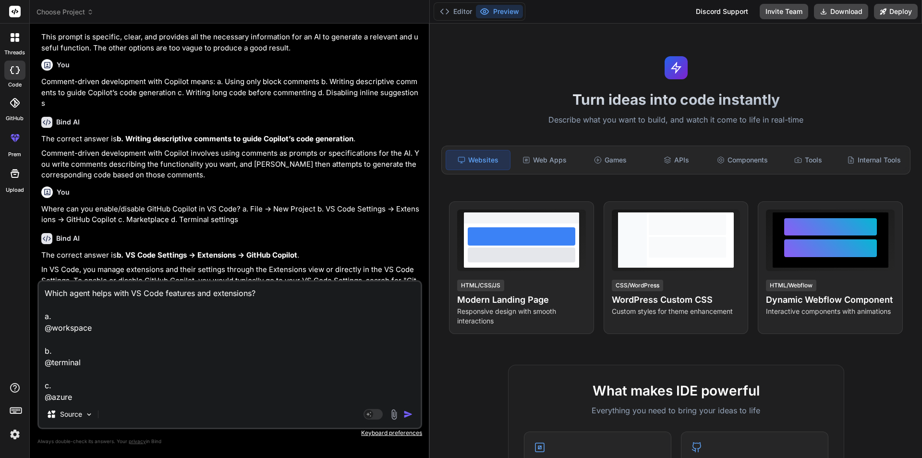
scroll to position [781, 0]
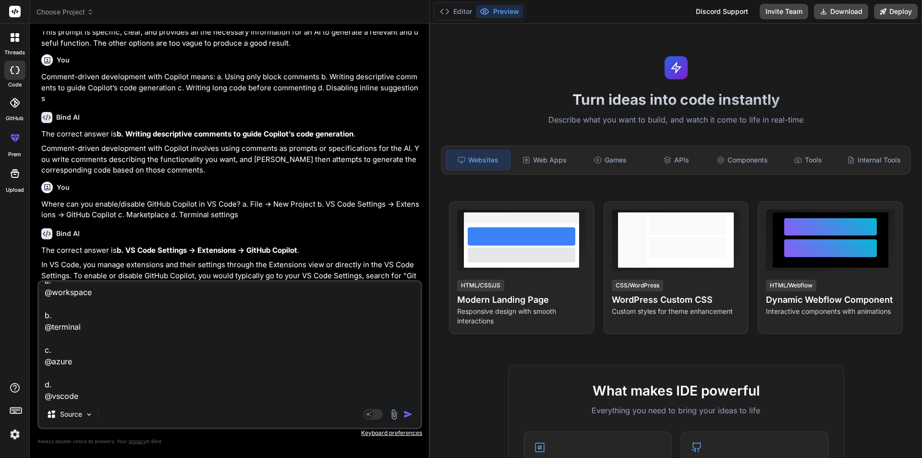
type textarea "Which agent helps with VS Code features and extensions? a. @workspace b. @termi…"
click at [406, 413] on img "button" at bounding box center [409, 414] width 10 height 10
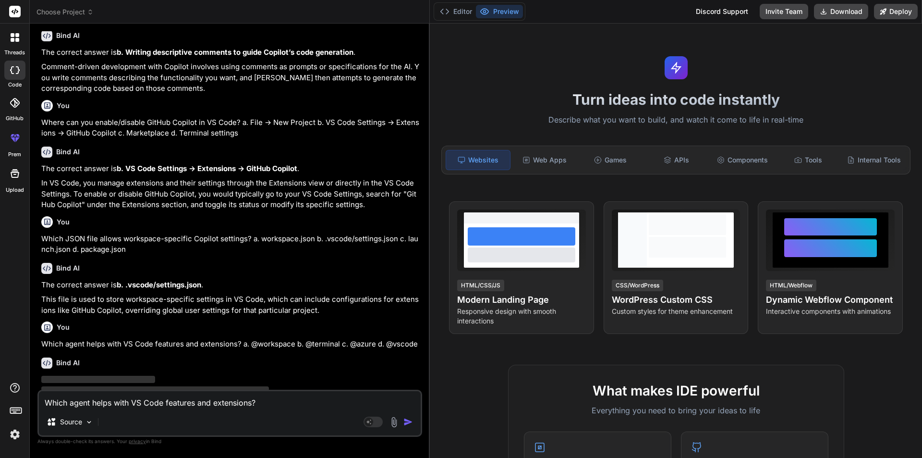
scroll to position [876, 0]
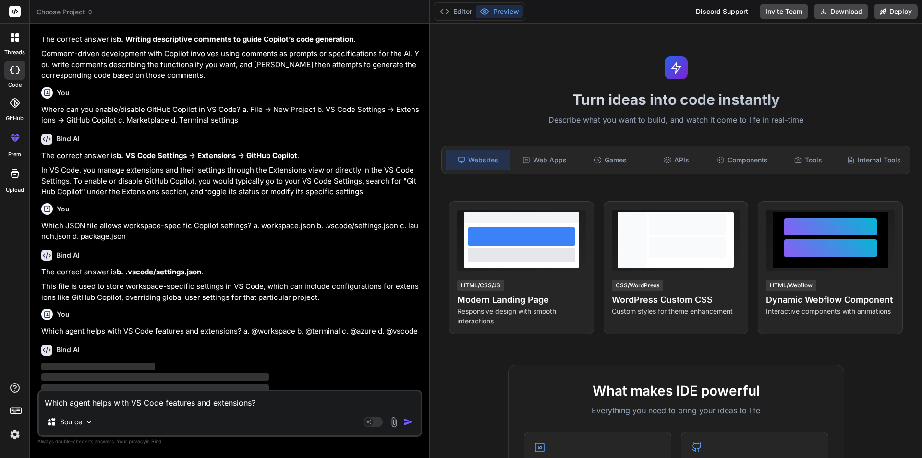
type textarea "x"
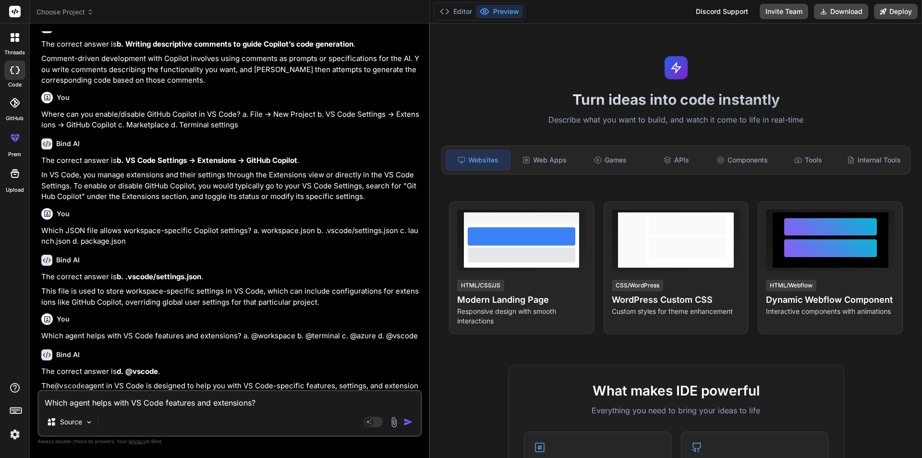
click at [244, 393] on textarea "Which agent helps with VS Code features and extensions? a. @workspace b. @termi…" at bounding box center [230, 399] width 382 height 17
paste textarea "Which agent is best for managing cloud services and deployments? a. @workspace …"
type textarea "Which agent is best for managing cloud services and deployments? a. @workspace …"
type textarea "x"
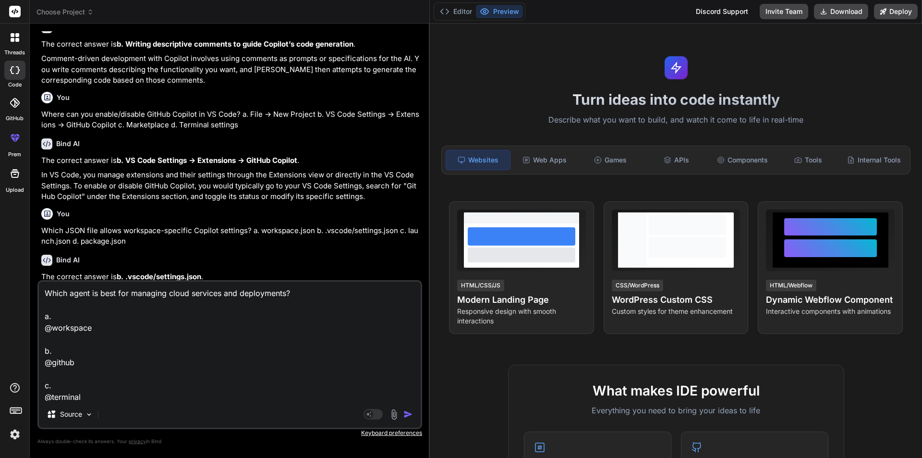
scroll to position [876, 0]
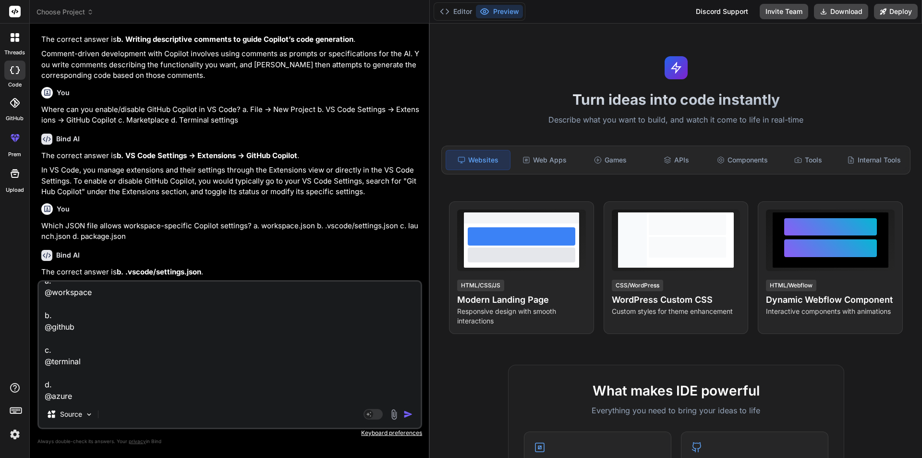
type textarea "Which agent is best for managing cloud services and deployments? a. @workspace …"
click at [405, 414] on img "button" at bounding box center [409, 414] width 10 height 10
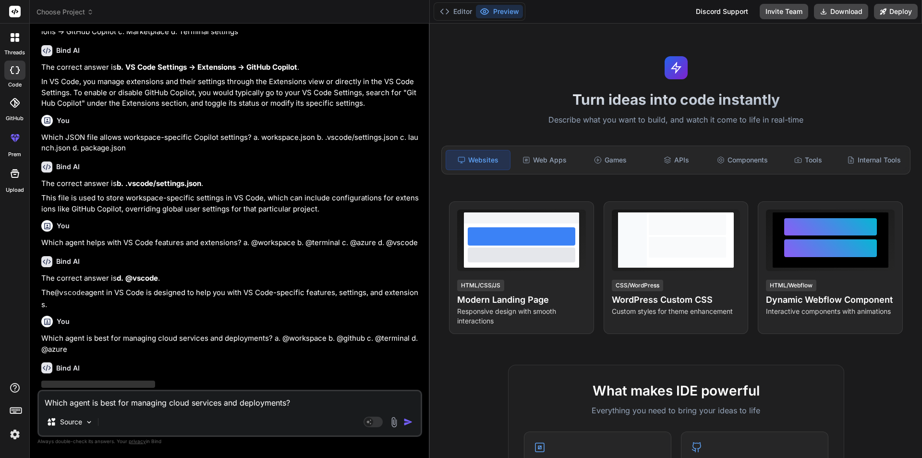
scroll to position [982, 0]
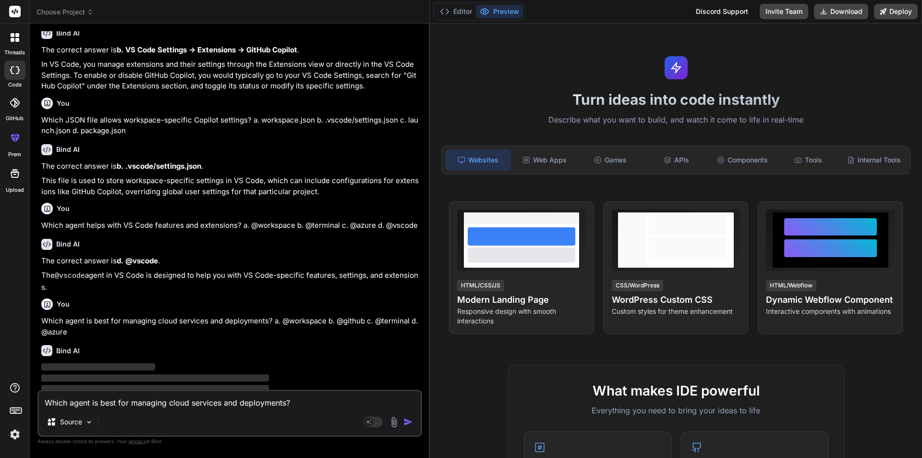
type textarea "x"
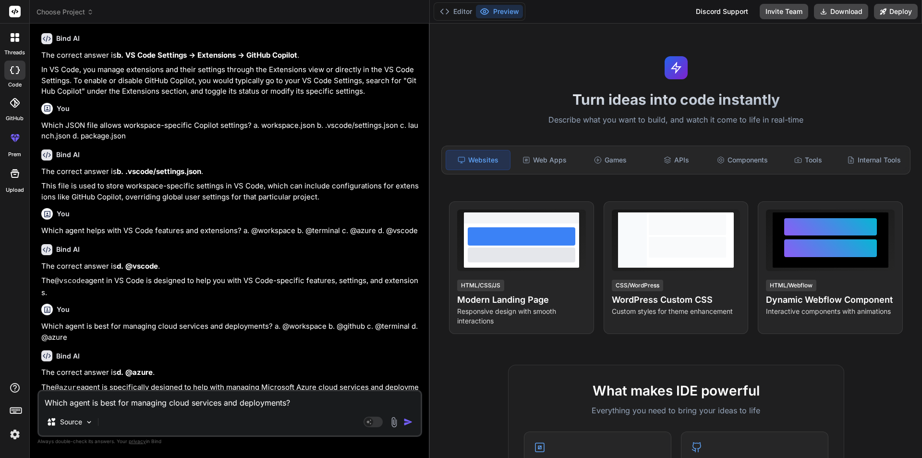
click at [206, 401] on textarea "Which agent is best for managing cloud services and deployments? a. @workspace …" at bounding box center [230, 399] width 382 height 17
paste textarea "How do you activate a specific Copilot agent? a. Running agent start b. Clickin…"
type textarea "How do you activate a specific Copilot agent? a. Running agent start b. Clickin…"
type textarea "x"
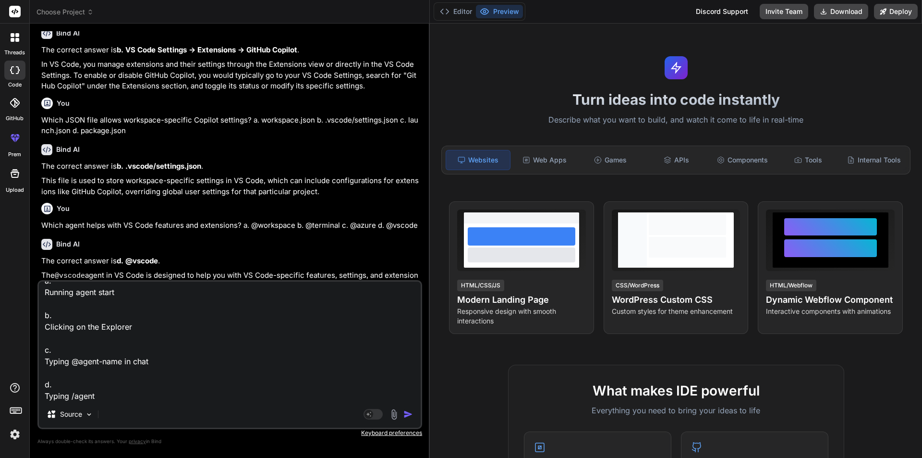
type textarea "How do you activate a specific Copilot agent? a. Running agent start b. Clickin…"
click at [412, 414] on img "button" at bounding box center [409, 414] width 10 height 10
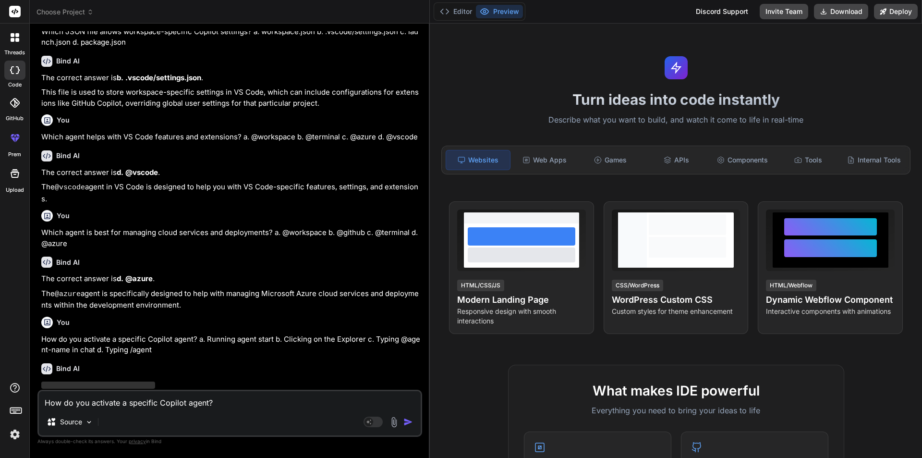
scroll to position [1087, 0]
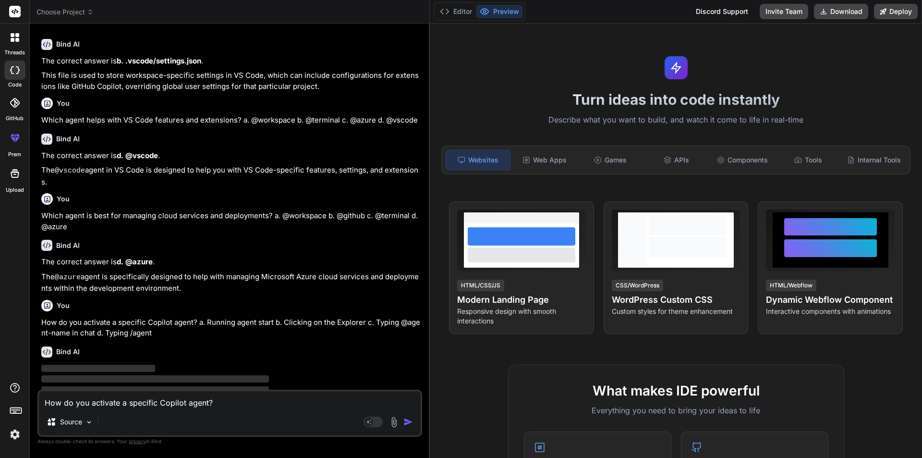
type textarea "x"
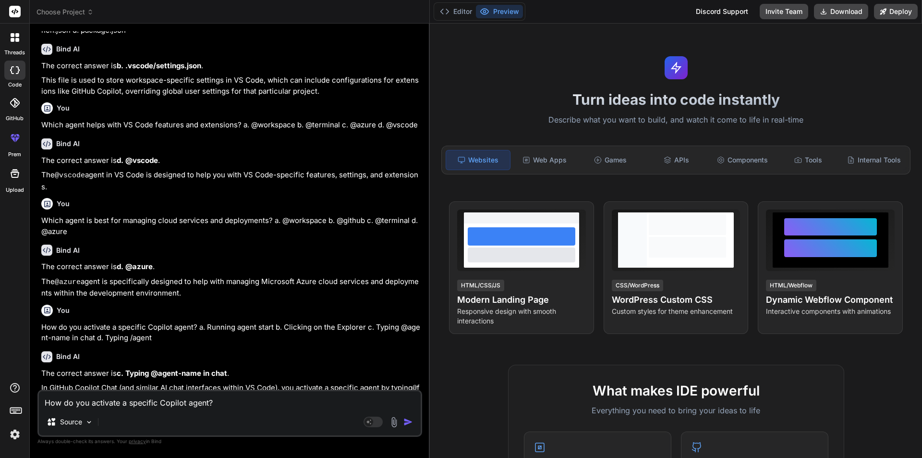
click at [187, 408] on textarea "How do you activate a specific Copilot agent? a. Running agent start b. Clickin…" at bounding box center [230, 399] width 382 height 17
paste textarea "Which extension provides experimental features like code explanation and transl…"
type textarea "Which extension provides experimental features like code explanation and transl…"
type textarea "x"
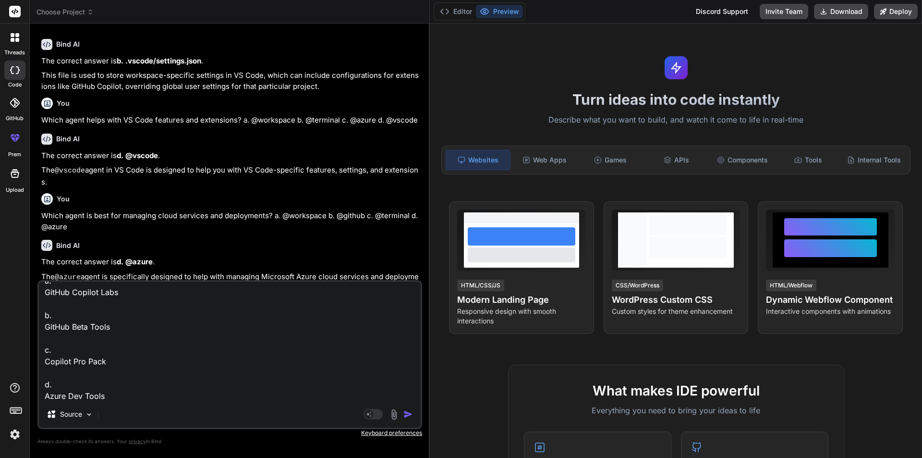
type textarea "Which extension provides experimental features like code explanation and transl…"
click at [408, 415] on img "button" at bounding box center [409, 414] width 10 height 10
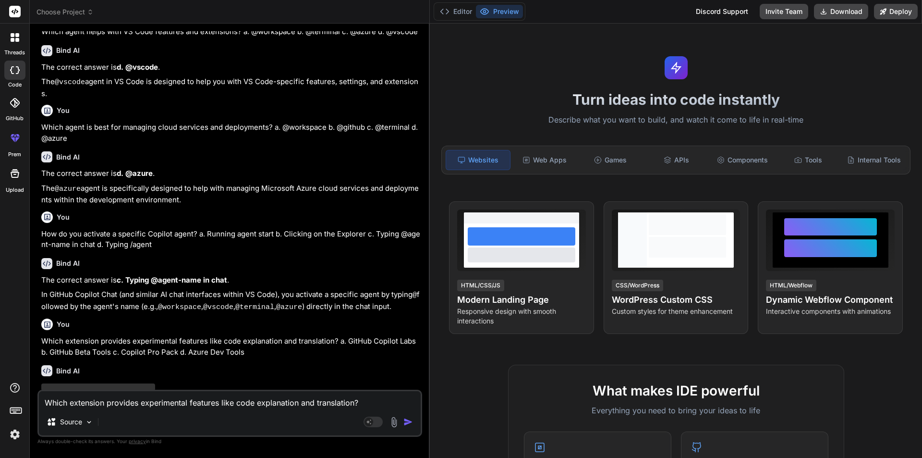
scroll to position [1192, 0]
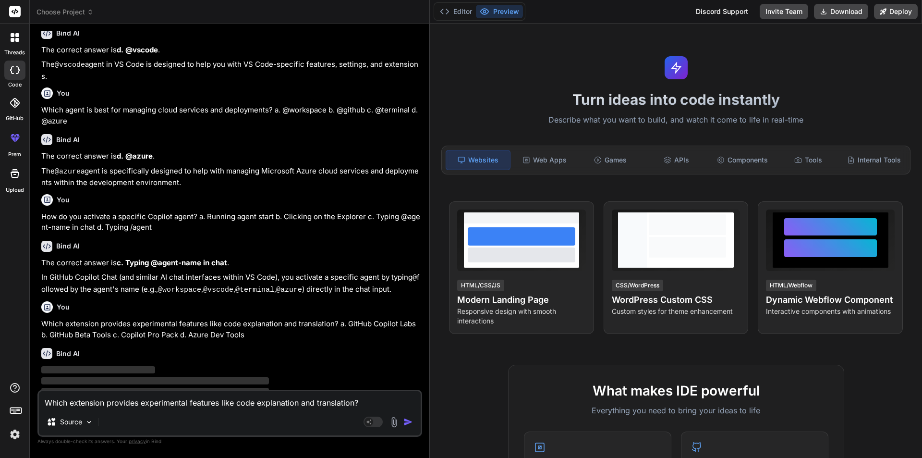
type textarea "x"
click at [216, 404] on textarea "Which extension provides experimental features like code explanation and transl…" at bounding box center [230, 399] width 382 height 17
paste textarea "Which slash command generates unit tests? a. /tests b. /fix c. /simplify` d. /d…"
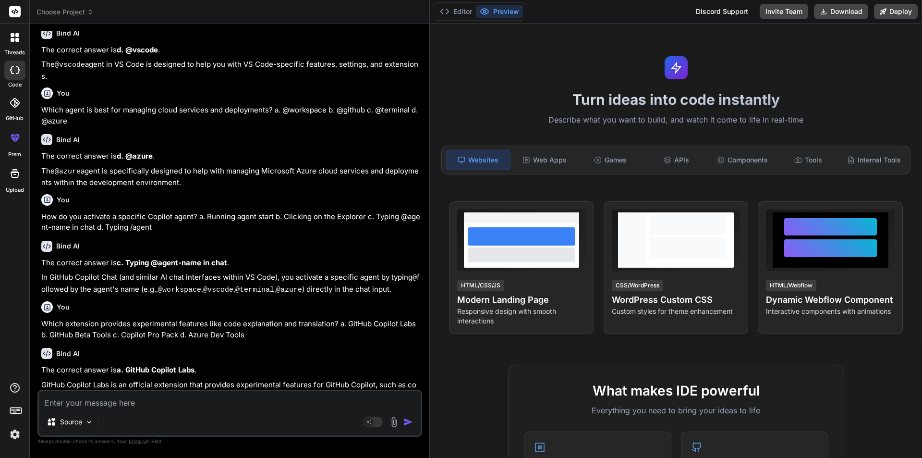
type textarea "Which slash command generates unit tests? a. /tests b. /fix c. /simplify` d. /d…"
type textarea "x"
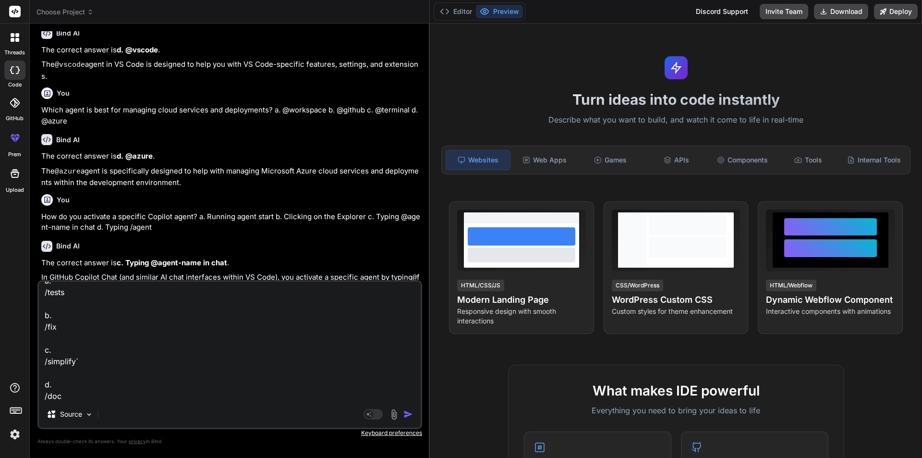
type textarea "Which slash command generates unit tests? a. /tests b. /fix c. /simplify` d. /d…"
click at [405, 415] on img "button" at bounding box center [409, 414] width 10 height 10
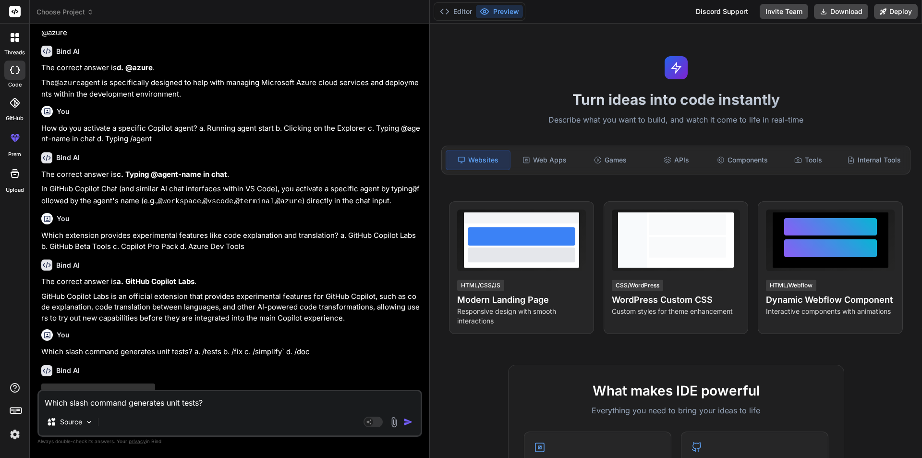
scroll to position [1298, 0]
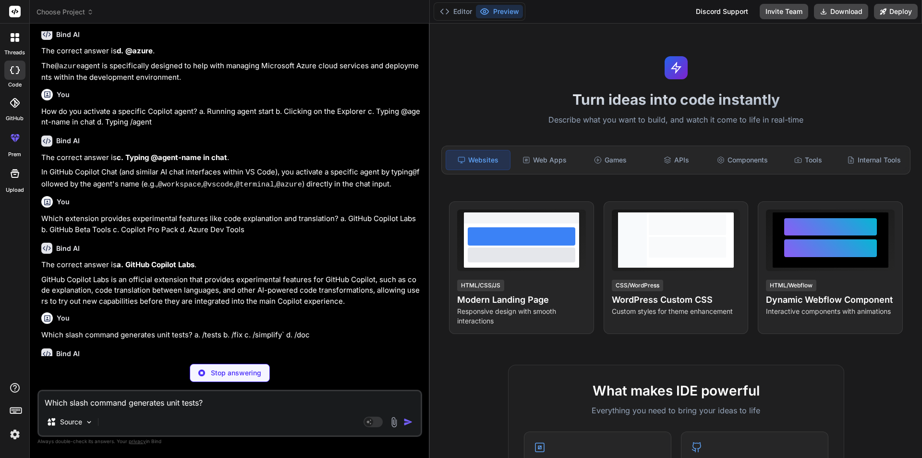
type textarea "x"
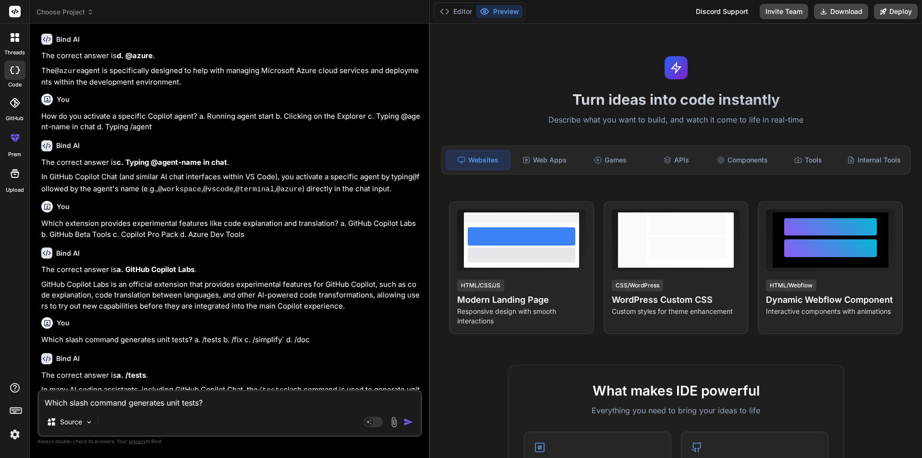
click at [268, 399] on textarea "Which slash command generates unit tests? a. /tests b. /fix c. /simplify` d. /d…" at bounding box center [230, 399] width 382 height 17
paste textarea "If Copilot suggestions are not appearing, what should you check first? a. Works…"
type textarea "If Copilot suggestions are not appearing, what should you check first? a. Works…"
type textarea "x"
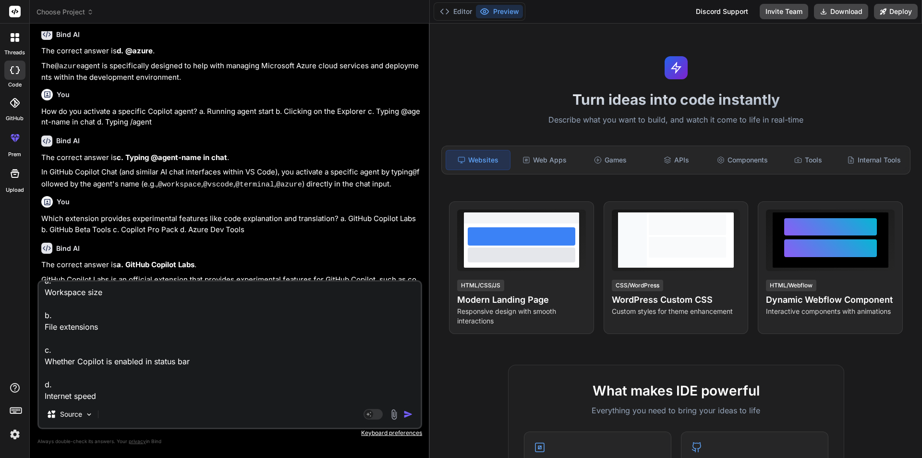
type textarea "If Copilot suggestions are not appearing, what should you check first? a. Works…"
click at [407, 413] on img "button" at bounding box center [409, 414] width 10 height 10
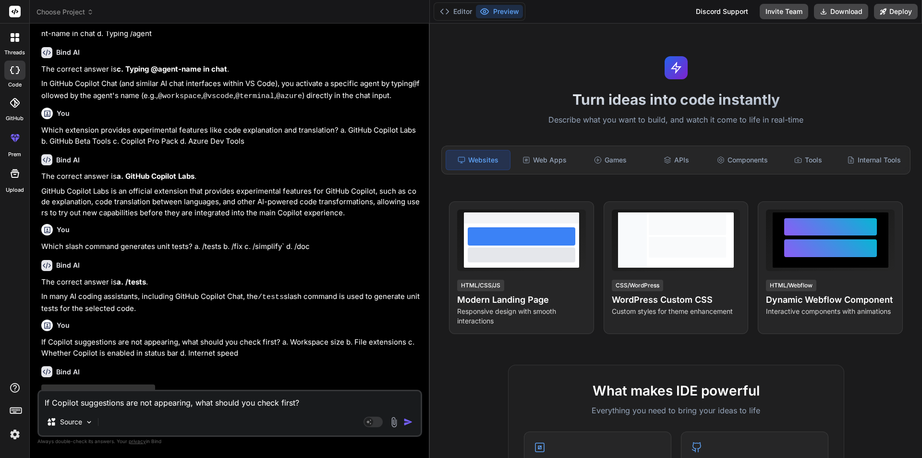
scroll to position [1403, 0]
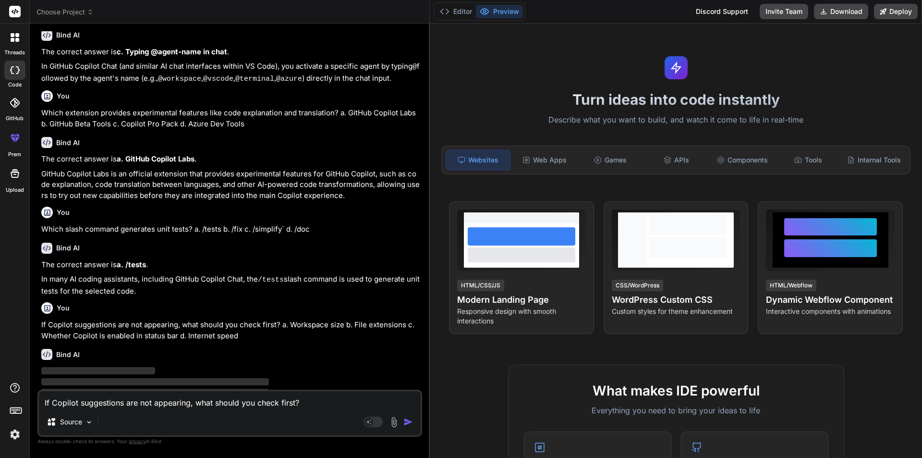
type textarea "x"
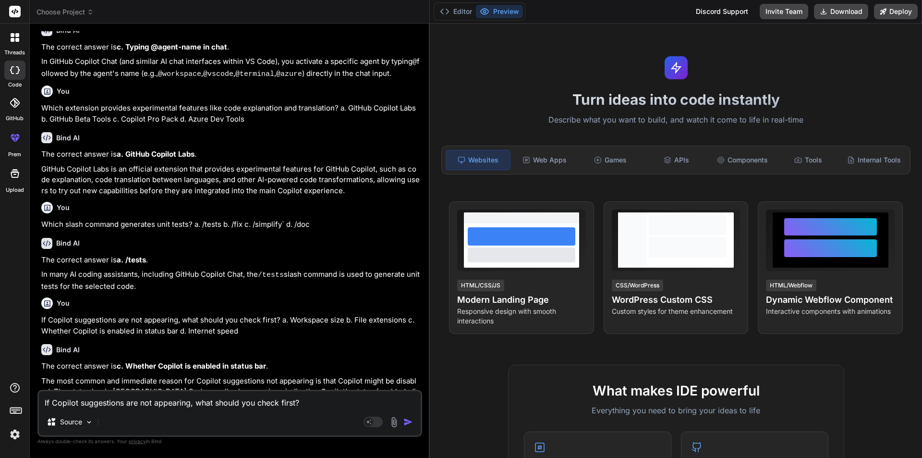
scroll to position [1409, 0]
click at [265, 401] on textarea "If Copilot suggestions are not appearing, what should you check first? a. Works…" at bounding box center [230, 399] width 382 height 17
paste textarea "Poor suggestion quality can often be improved by: a. Closing other files b. Pro…"
type textarea "Poor suggestion quality can often be improved by: a. Closing other files b. Pro…"
type textarea "x"
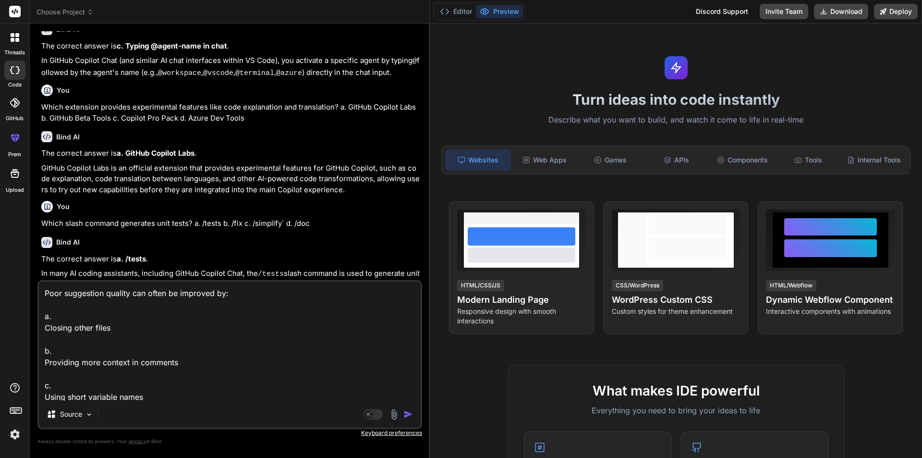
scroll to position [36, 0]
type textarea "Poor suggestion quality can often be improved by: a. Closing other files b. Pro…"
click at [403, 414] on div "Agent Mode. When this toggle is activated, AI automatically makes decisions, re…" at bounding box center [389, 414] width 55 height 12
click at [407, 414] on img "button" at bounding box center [409, 414] width 10 height 10
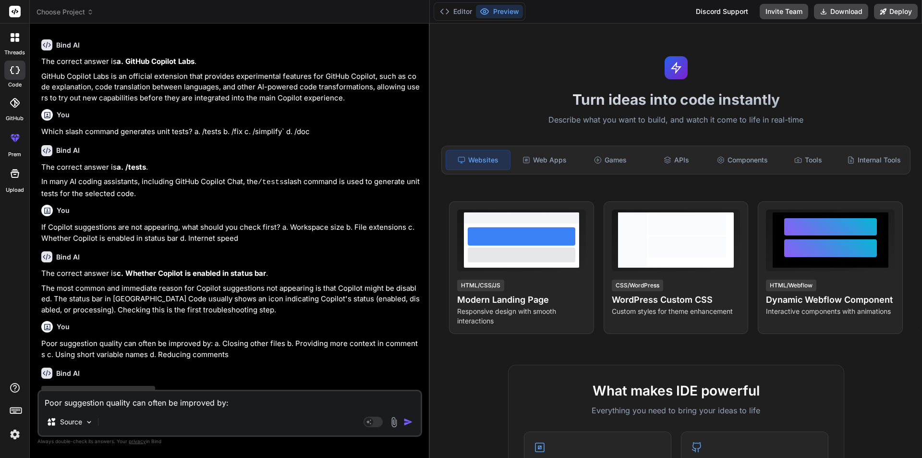
scroll to position [1520, 0]
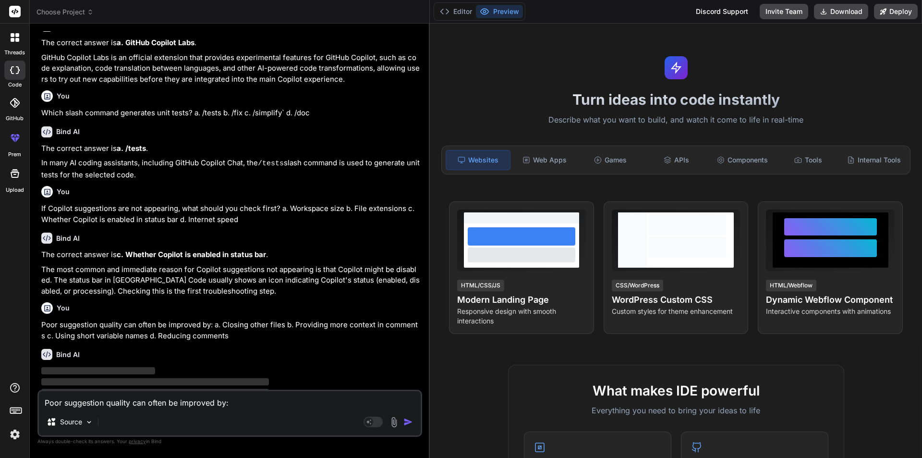
type textarea "x"
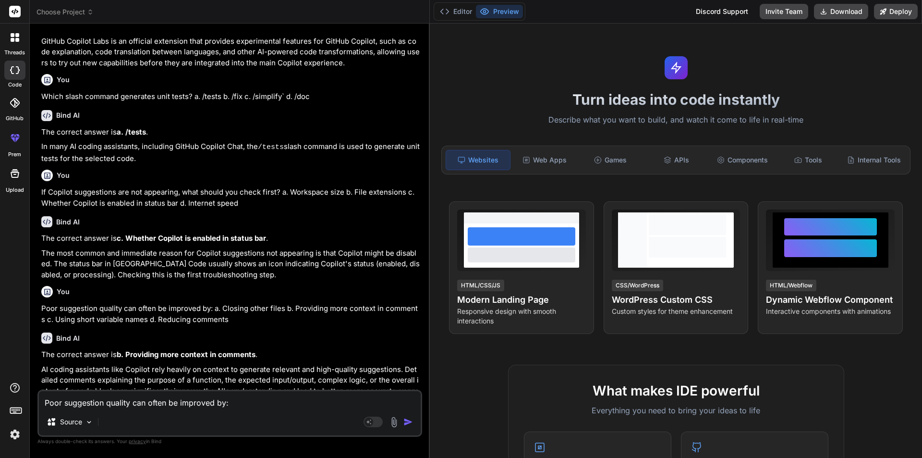
click at [259, 396] on textarea "Poor suggestion quality can often be improved by: a. Closing other files b. Pro…" at bounding box center [230, 399] width 382 height 17
paste textarea "Shortcut to move to the next Copilot suggestion? a. Shift+Tab b. Alt+[ c. Alt+]…"
type textarea "Shortcut to move to the next Copilot suggestion? a. Shift+Tab b. Alt+[ c. Alt+]…"
type textarea "x"
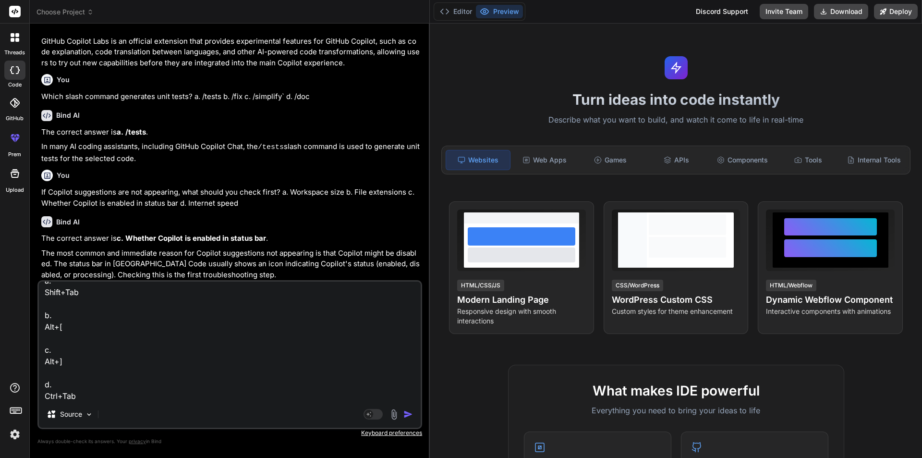
type textarea "Shortcut to move to the next Copilot suggestion? a. Shift+Tab b. Alt+[ c. Alt+]…"
click at [405, 414] on img "button" at bounding box center [409, 414] width 10 height 10
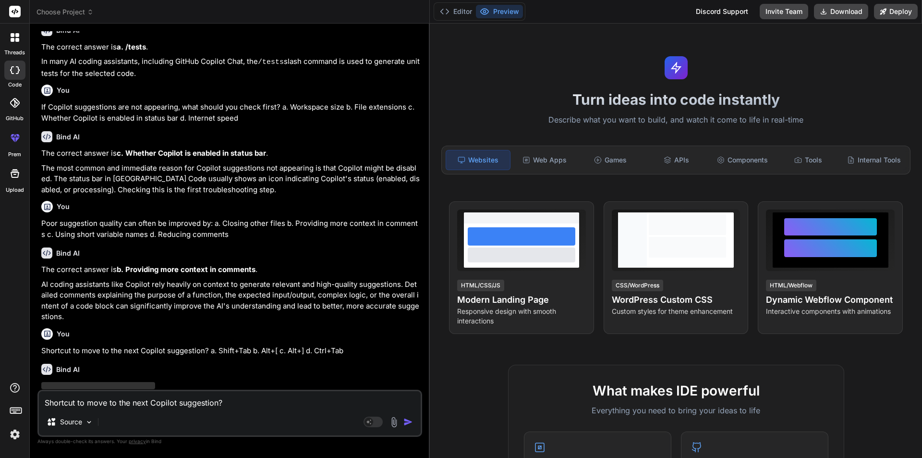
scroll to position [1636, 0]
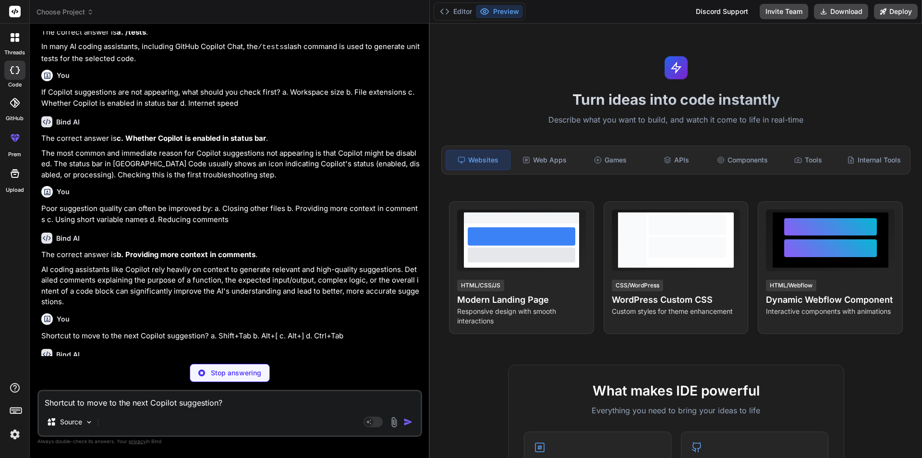
type textarea "x"
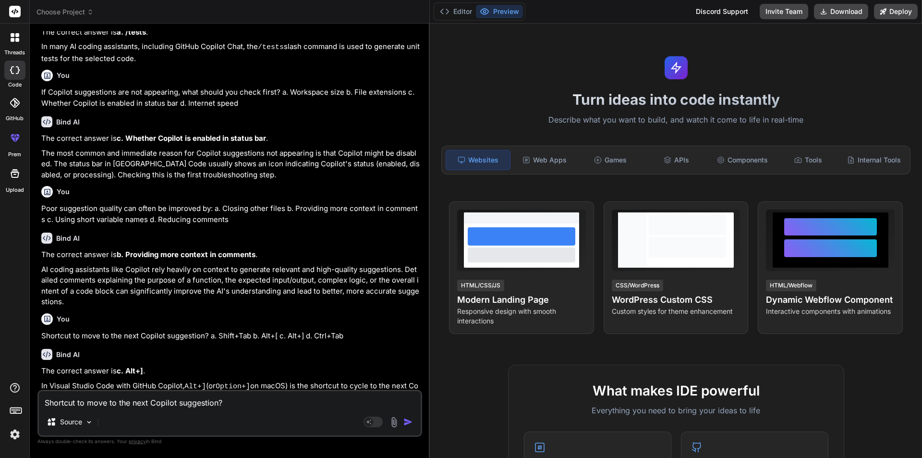
scroll to position [1631, 0]
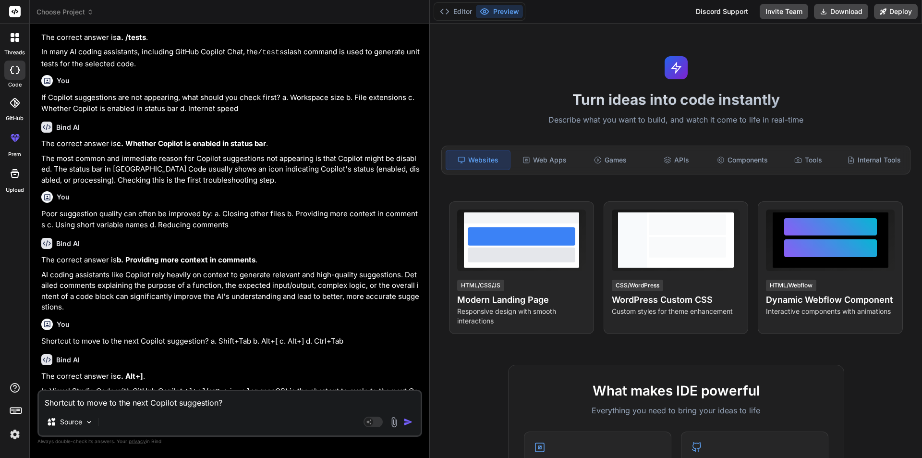
click at [160, 408] on div "Shortcut to move to the next Copilot suggestion? a. Shift+Tab b. Alt+[ c. Alt+]…" at bounding box center [229, 413] width 385 height 47
click at [156, 405] on textarea "Shortcut to move to the next Copilot suggestion? a. Shift+Tab b. Alt+[ c. Alt+]…" at bounding box center [230, 399] width 382 height 17
paste textarea "Which shortcut clears the Copilot chat? a. Alt+C b. Ctrl+Shift+P c. Ctrl+L d. E…"
type textarea "Which shortcut clears the Copilot chat? a. Alt+C b. Ctrl+Shift+P c. Ctrl+L d. E…"
type textarea "x"
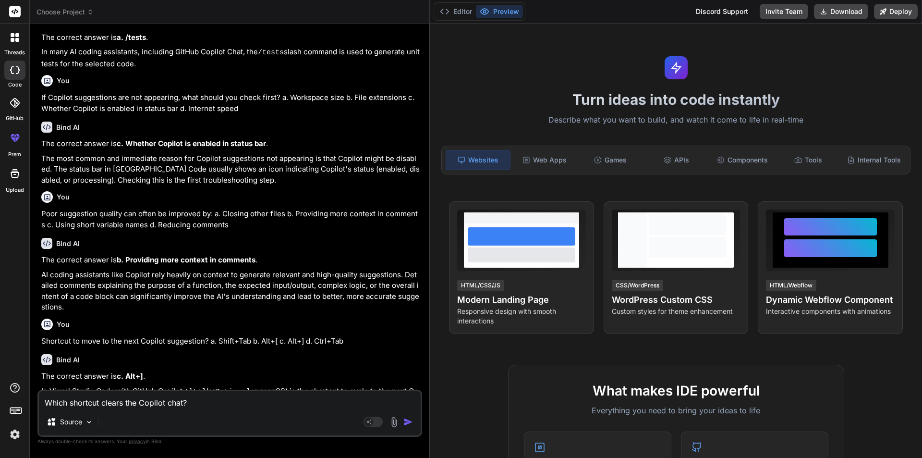
scroll to position [1636, 0]
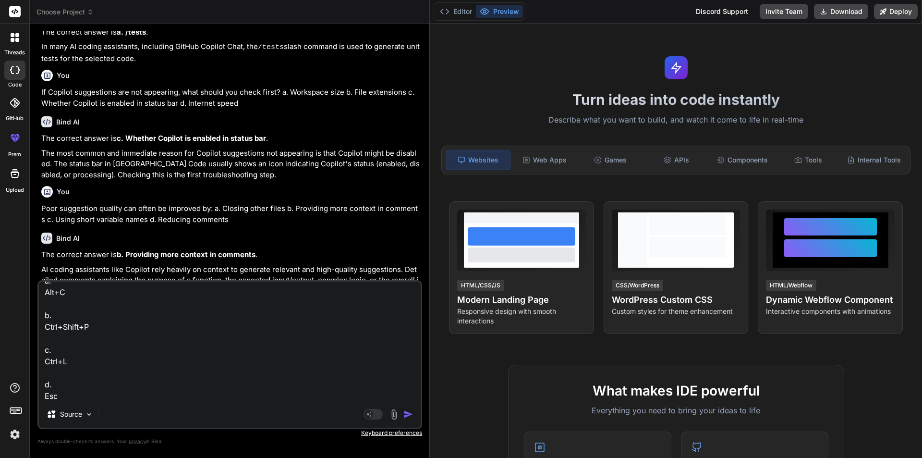
type textarea "Which shortcut clears the Copilot chat? a. Alt+C b. Ctrl+Shift+P c. Ctrl+L d. E…"
click at [409, 412] on img "button" at bounding box center [409, 414] width 10 height 10
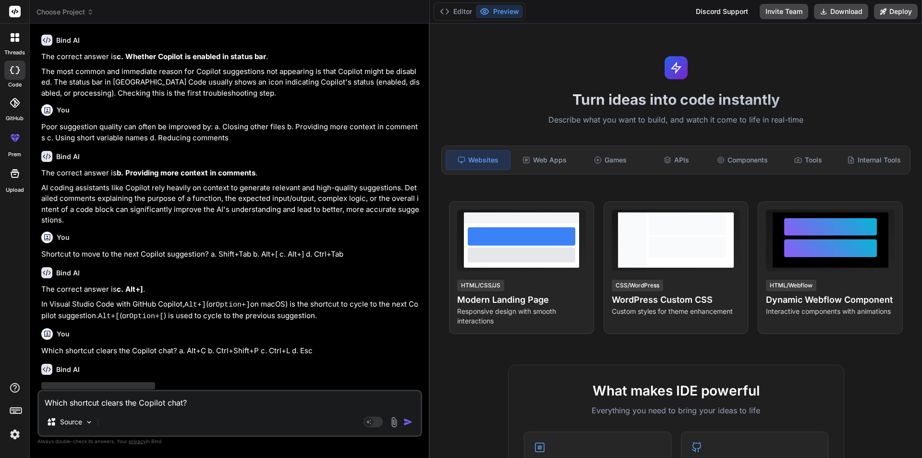
scroll to position [1731, 0]
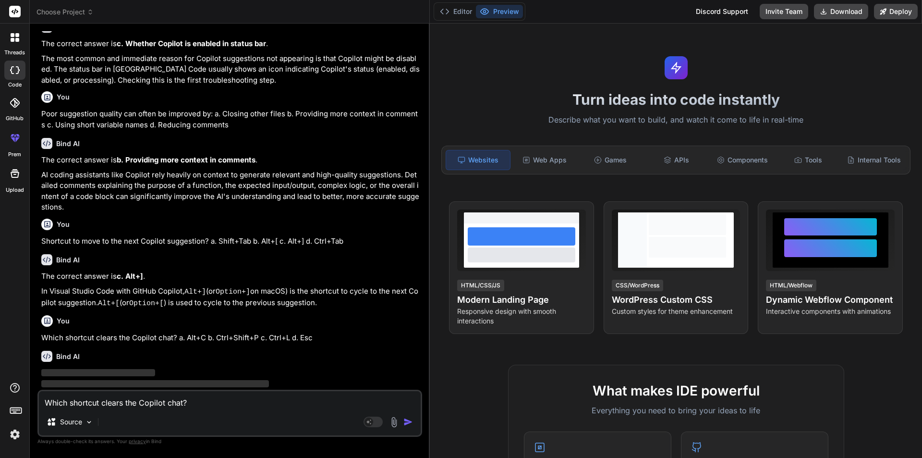
type textarea "x"
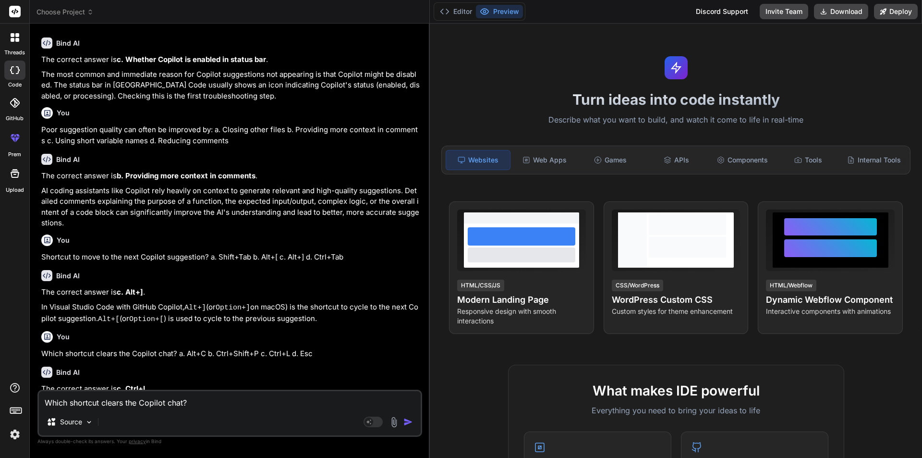
click at [304, 405] on textarea "Which shortcut clears the Copilot chat? a. Alt+C b. Ctrl+Shift+P c. Ctrl+L d. E…" at bounding box center [230, 399] width 382 height 17
paste textarea "Shortcut to toggle Copilot suggestions? a. F2 b. Ctrl+Shift+P c. Alt+\ d. Ctrl+…"
type textarea "Shortcut to toggle Copilot suggestions? a. F2 b. Ctrl+Shift+P c. Alt+\ d. Ctrl+…"
type textarea "x"
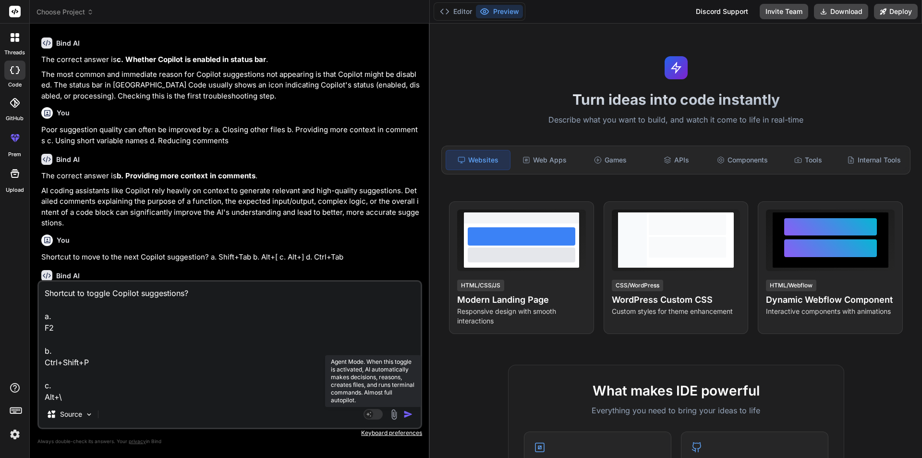
scroll to position [1731, 0]
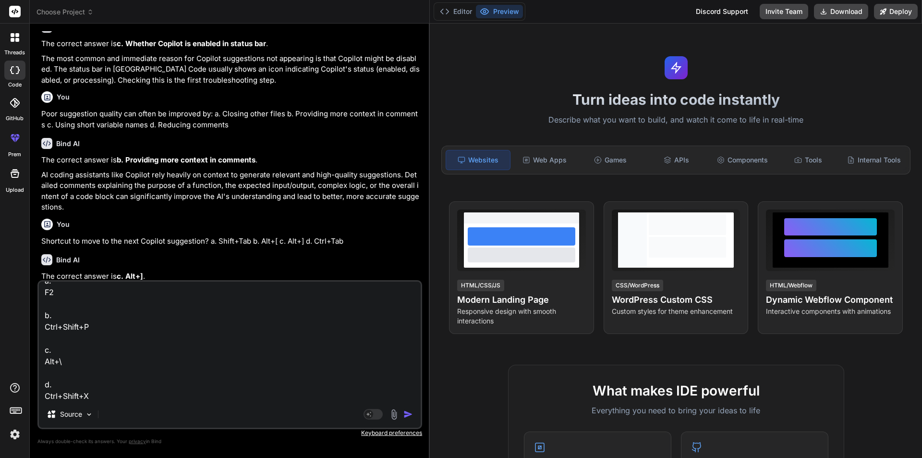
type textarea "Shortcut to toggle Copilot suggestions? a. F2 b. Ctrl+Shift+P c. Alt+\ d. Ctrl+…"
click at [410, 416] on img "button" at bounding box center [409, 414] width 10 height 10
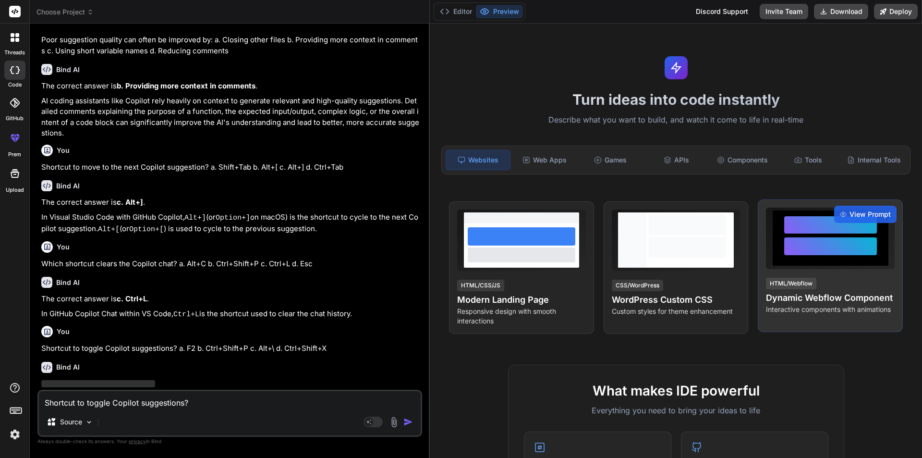
scroll to position [1814, 0]
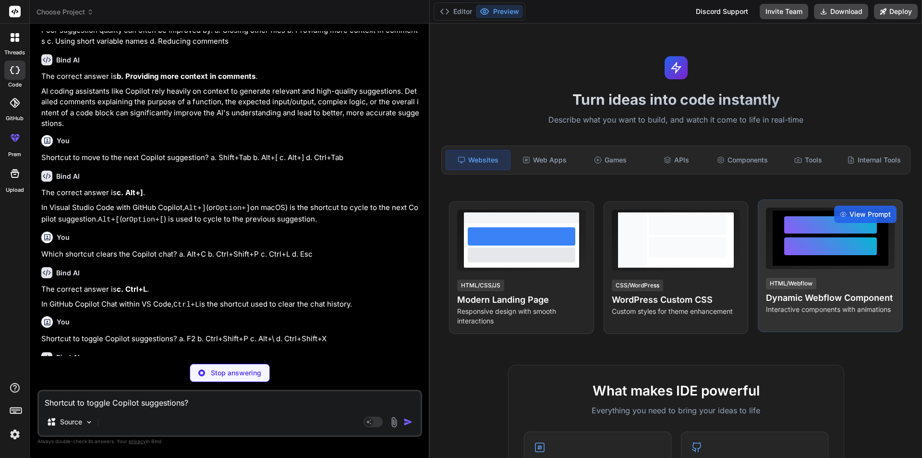
type textarea "x"
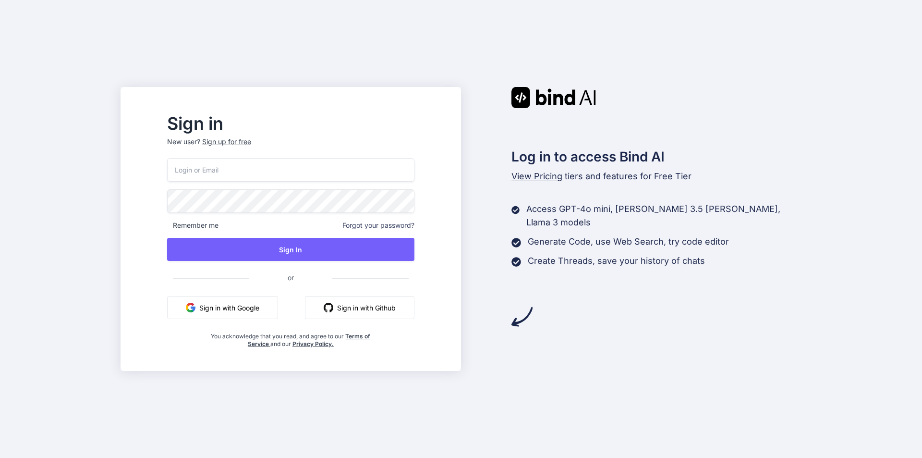
click at [266, 180] on input "email" at bounding box center [290, 170] width 247 height 24
type input "[EMAIL_ADDRESS][DOMAIN_NAME]"
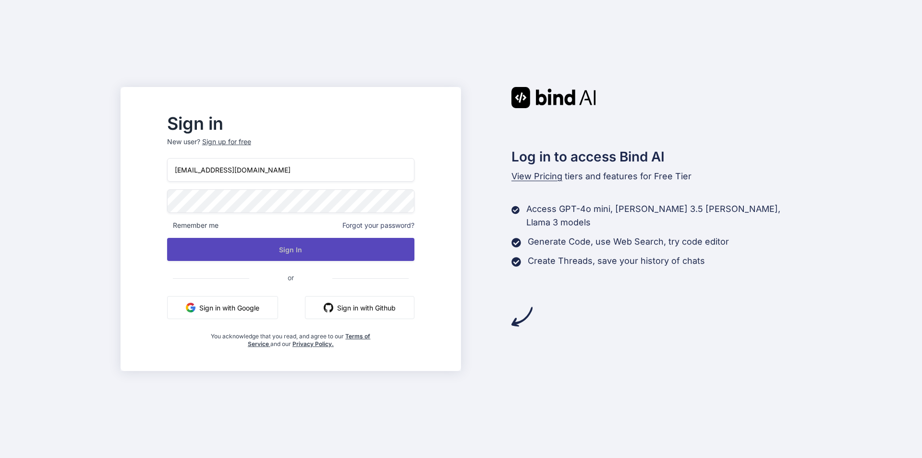
drag, startPoint x: 248, startPoint y: 235, endPoint x: 258, endPoint y: 246, distance: 14.3
click at [254, 239] on div "asif04@yopmail.com Remember me Forgot your password? Sign In or Sign in with Go…" at bounding box center [290, 253] width 247 height 190
click at [258, 246] on button "Sign In" at bounding box center [290, 249] width 247 height 23
